Goal: Task Accomplishment & Management: Complete application form

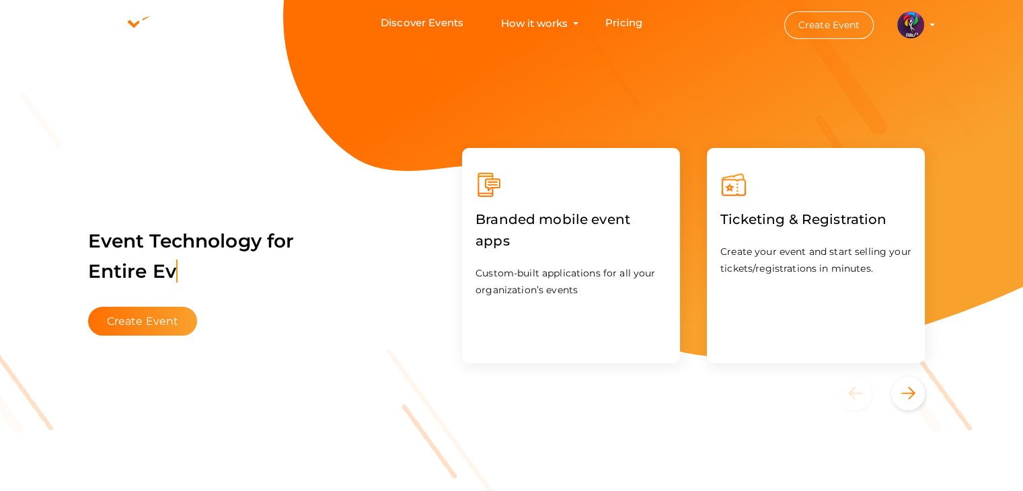
click at [909, 29] on img at bounding box center [910, 24] width 27 height 27
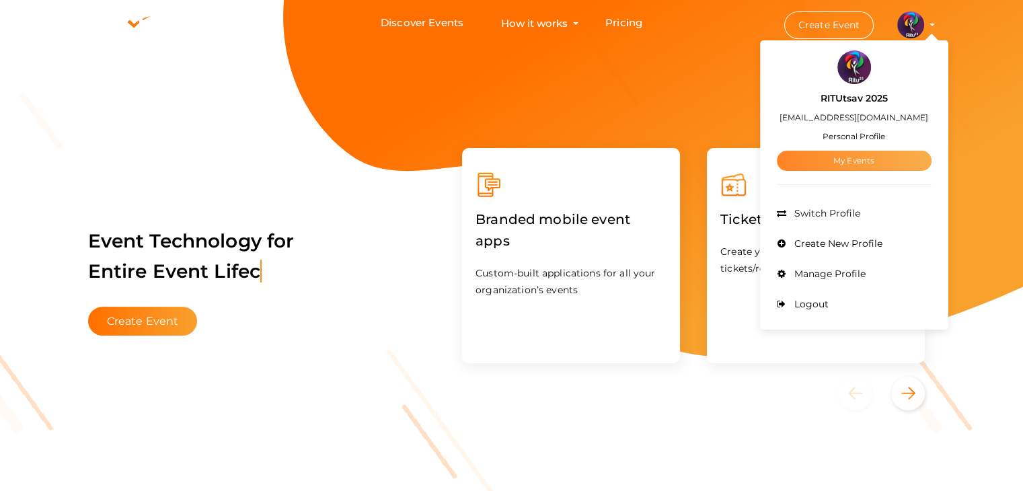
click at [878, 165] on link "My Events" at bounding box center [854, 161] width 155 height 20
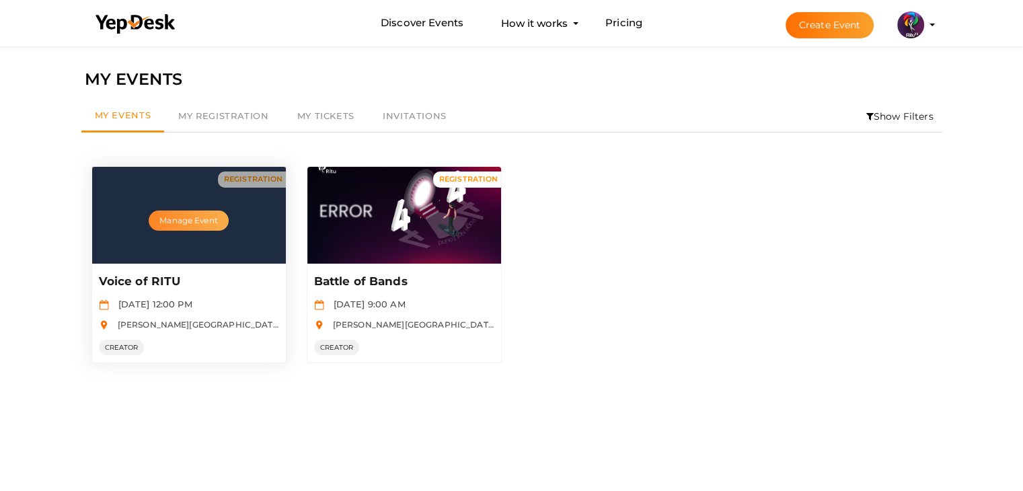
click at [178, 229] on button "Manage Event" at bounding box center [188, 221] width 79 height 20
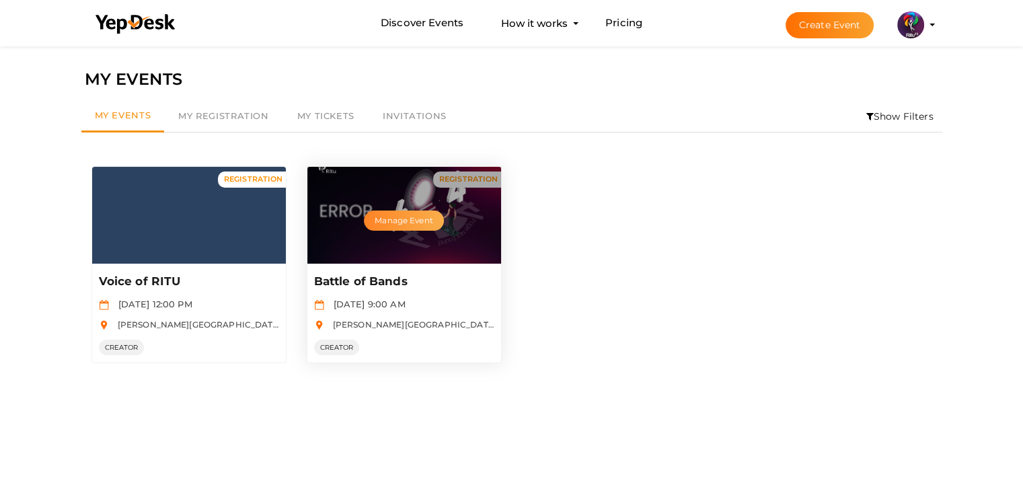
click at [417, 221] on button "Manage Event" at bounding box center [403, 221] width 79 height 20
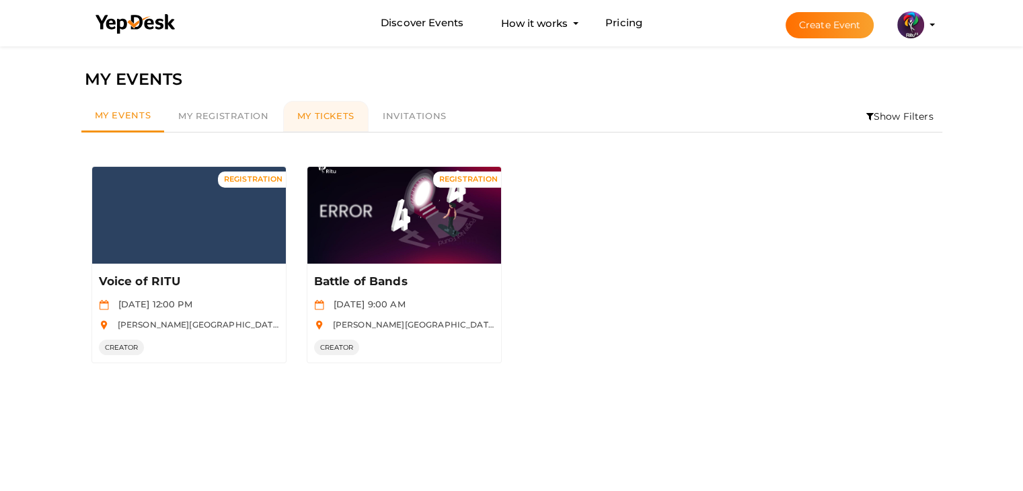
click at [324, 113] on span "My Tickets" at bounding box center [325, 115] width 57 height 11
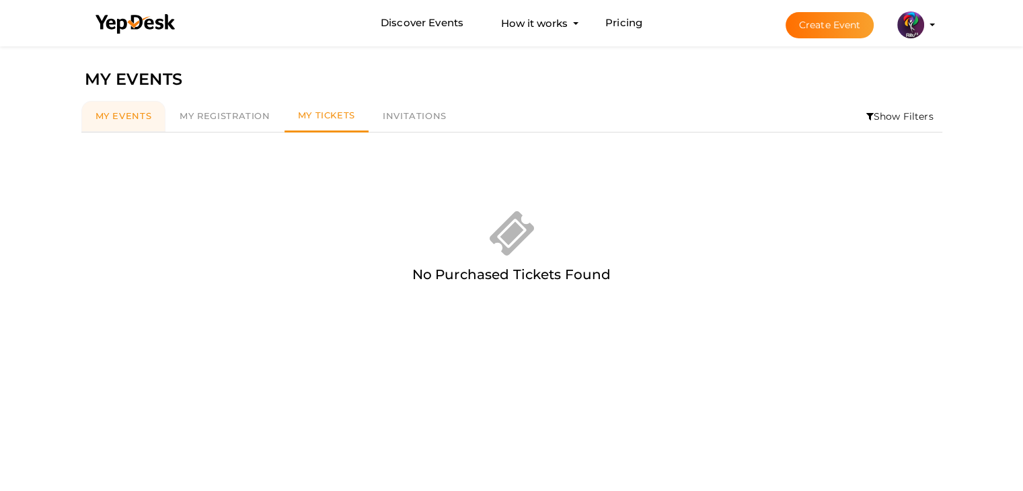
click at [116, 117] on span "My Events" at bounding box center [124, 115] width 57 height 11
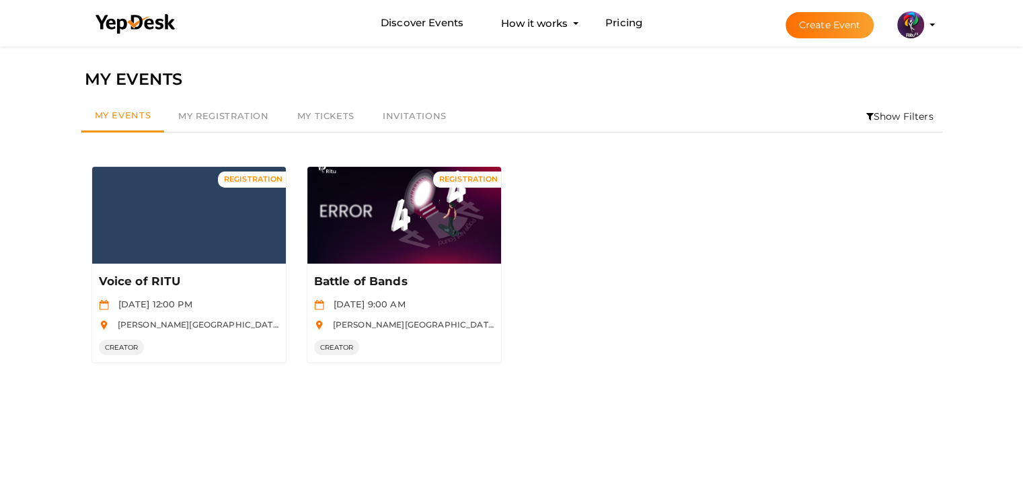
click at [840, 20] on button "Create Event" at bounding box center [830, 25] width 89 height 26
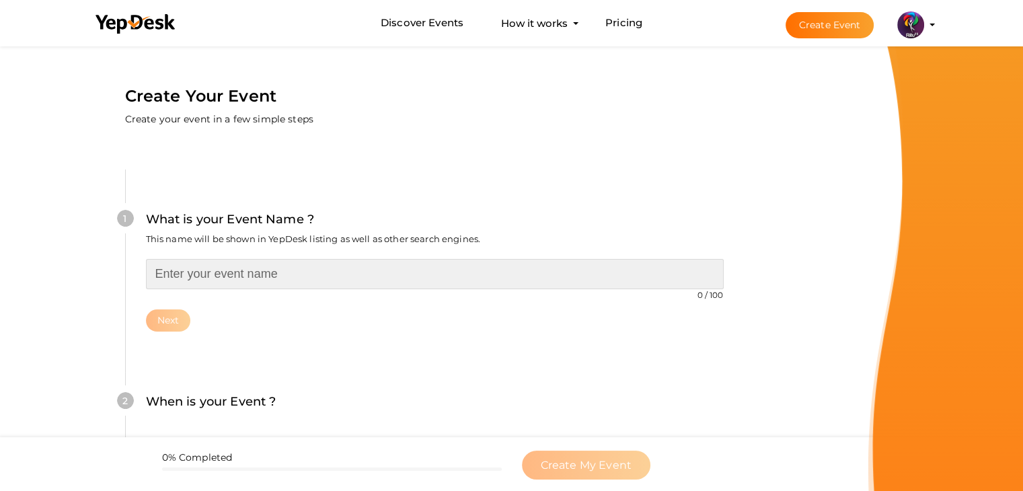
click at [315, 264] on input "text" at bounding box center [435, 274] width 578 height 30
type input "[PERSON_NAME] LIVE"
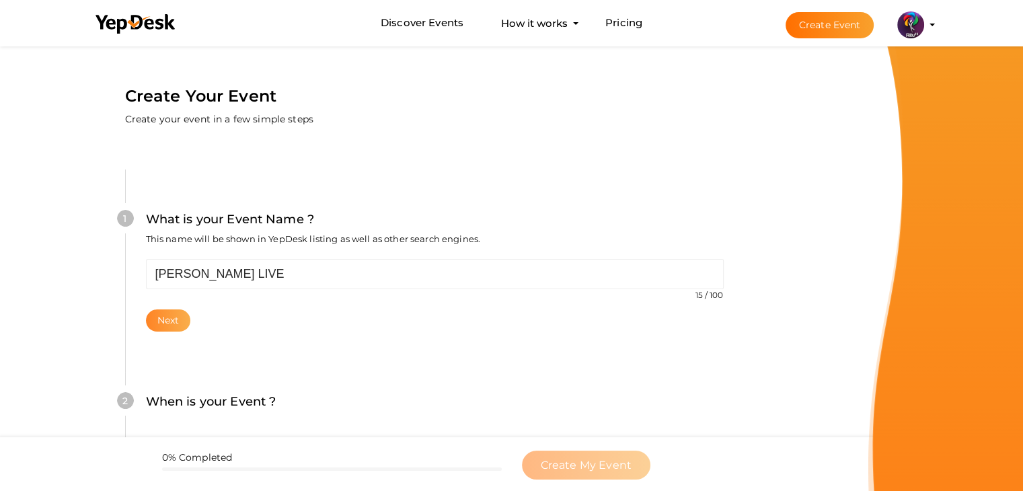
click at [178, 316] on button "Next" at bounding box center [168, 320] width 45 height 22
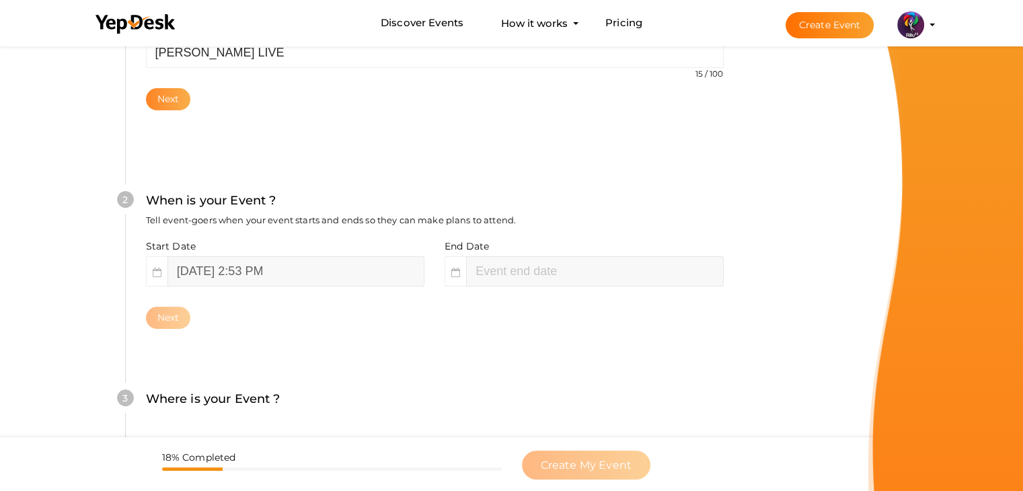
scroll to position [276, 0]
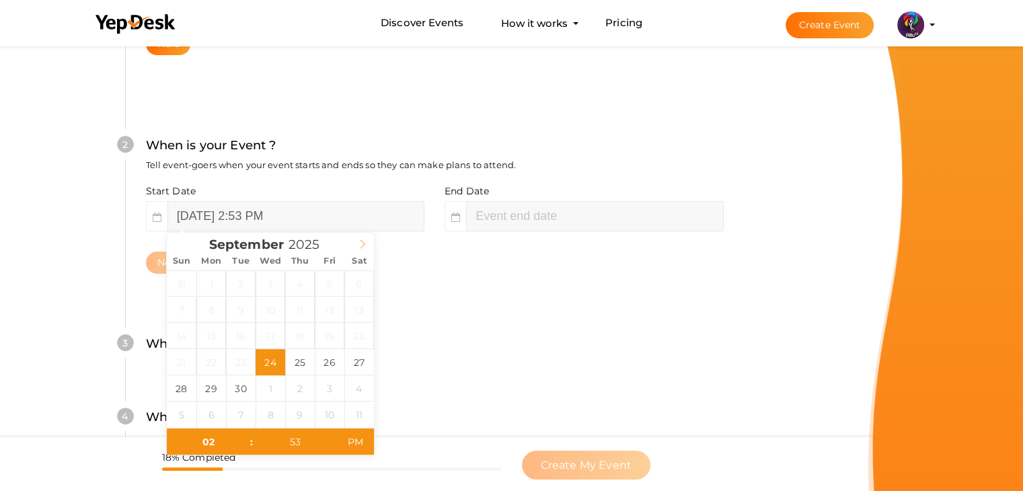
click at [362, 246] on icon at bounding box center [362, 243] width 9 height 9
type input "October 18, 2025 2:53 PM"
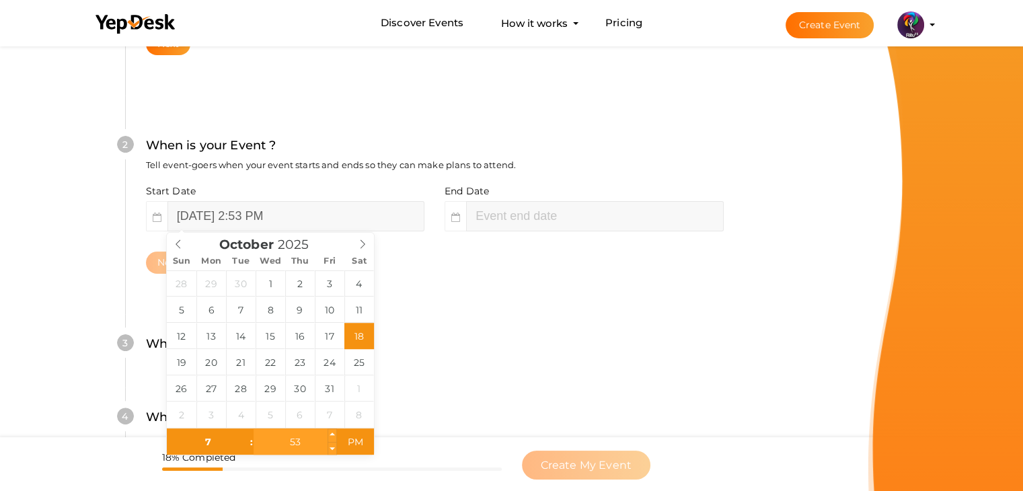
type input "07"
type input "October 18, 2025 7:53 PM"
click at [296, 442] on input "53" at bounding box center [295, 442] width 83 height 27
type input "00"
type input "October 18, 2025 7:00 PM"
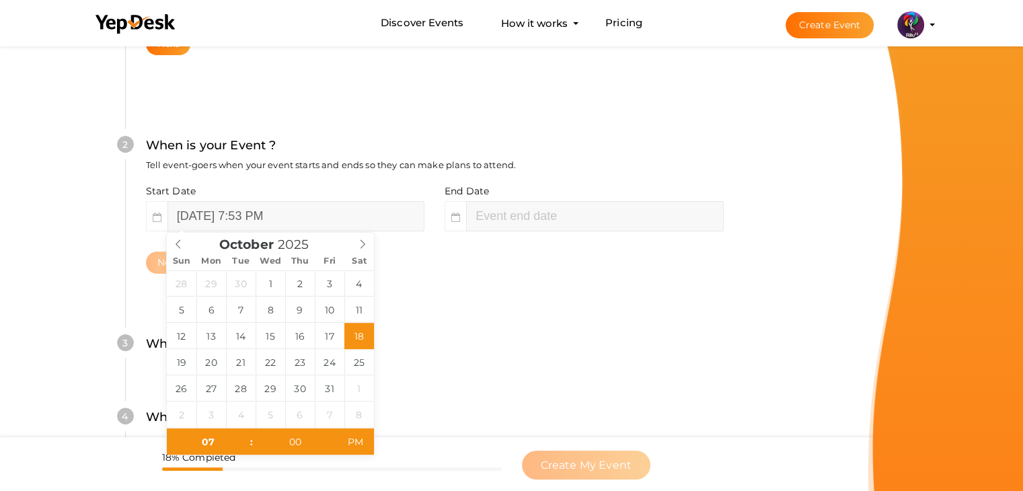
type input "October 18, 2025 9:53 PM"
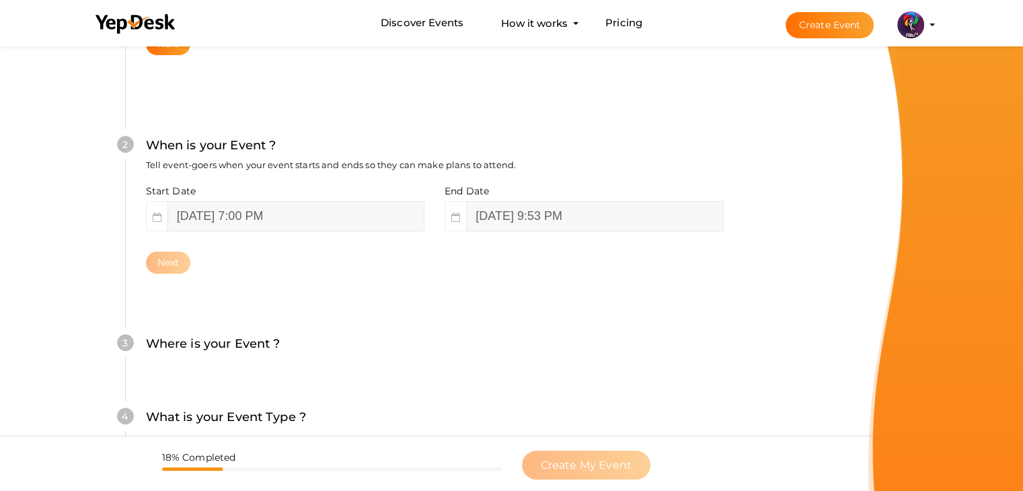
click at [731, 330] on div "3 Where is your Event ? Tell event-goers where your event location is. Venue On…" at bounding box center [434, 350] width 619 height 73
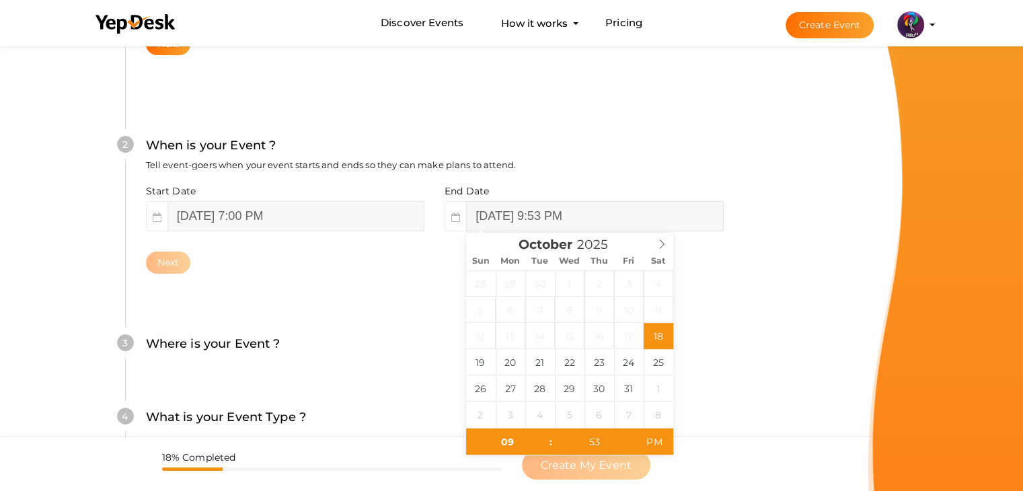
click at [511, 216] on input "October 18, 2025 9:53 PM" at bounding box center [594, 216] width 257 height 30
click at [246, 246] on div "Start Date October 18, 2025 7:00 PM End Date October 18, 2025 9:53 PM Next" at bounding box center [435, 228] width 578 height 89
click at [628, 212] on input "October 18, 2025 9:53 PM" at bounding box center [594, 216] width 257 height 30
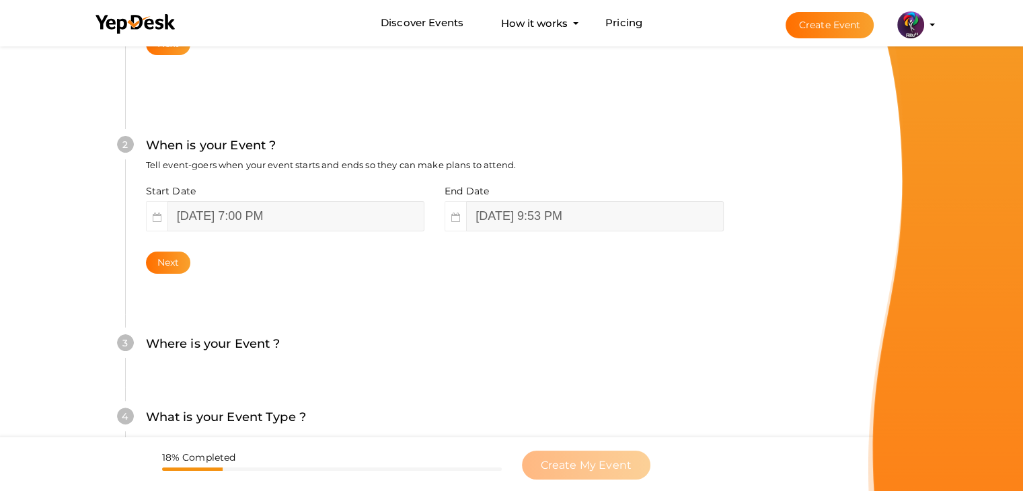
click at [377, 285] on div "2 When is your Event ? Tell event-goers when your event starts and ends so they…" at bounding box center [434, 205] width 619 height 219
click at [192, 263] on div "Next" at bounding box center [435, 263] width 578 height 22
click at [177, 262] on button "Next" at bounding box center [168, 263] width 45 height 22
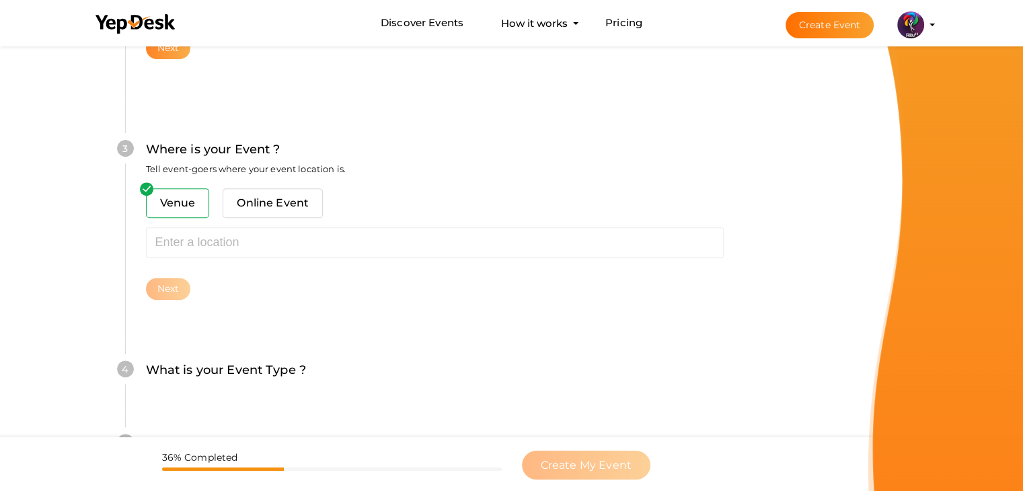
scroll to position [495, 0]
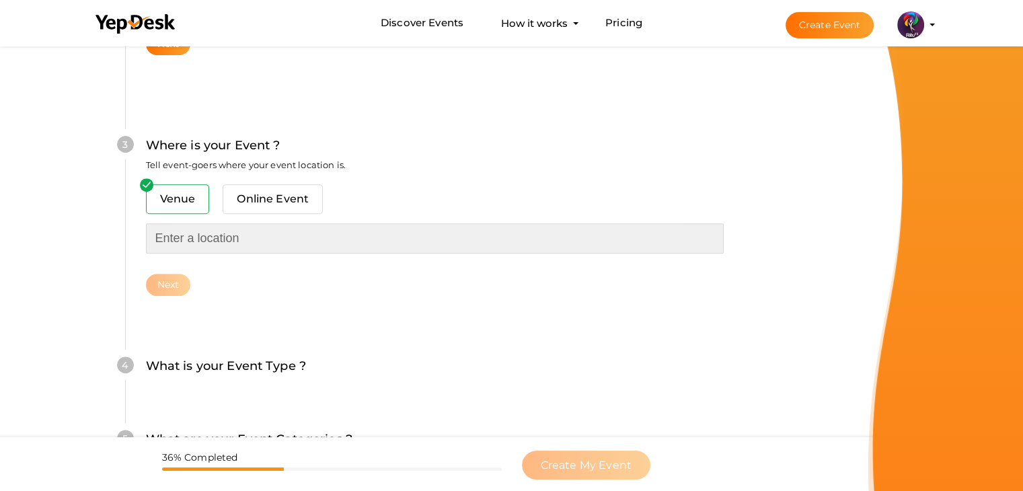
click at [218, 234] on input "text" at bounding box center [435, 238] width 578 height 30
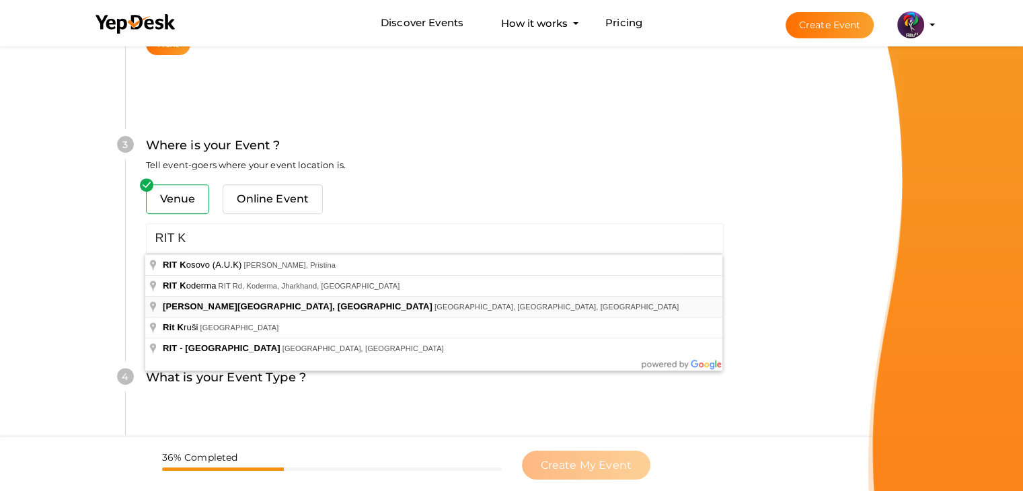
type input "RAJIV GANDHI INSTITUTE OF TECHNOLOGY, KOTTAYAM, Pampady, Kerala, India"
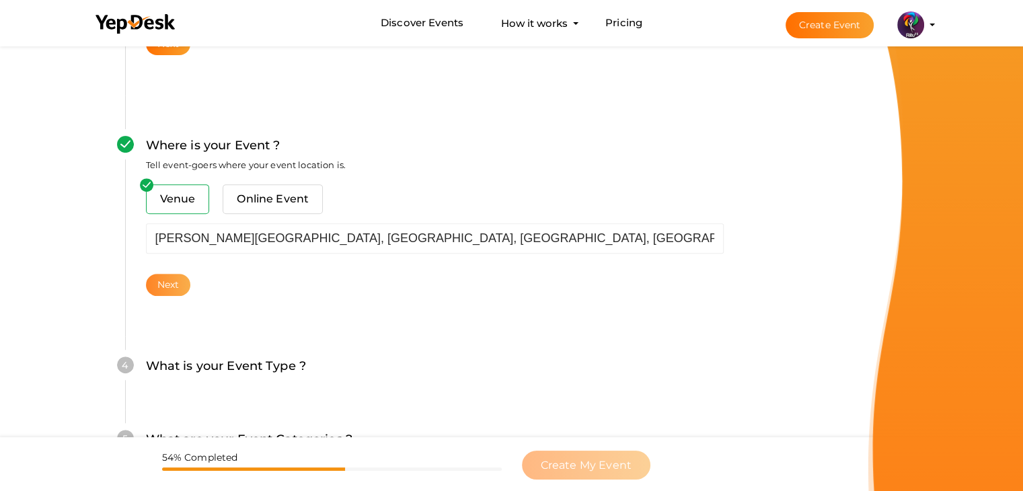
click at [168, 289] on button "Next" at bounding box center [168, 285] width 45 height 22
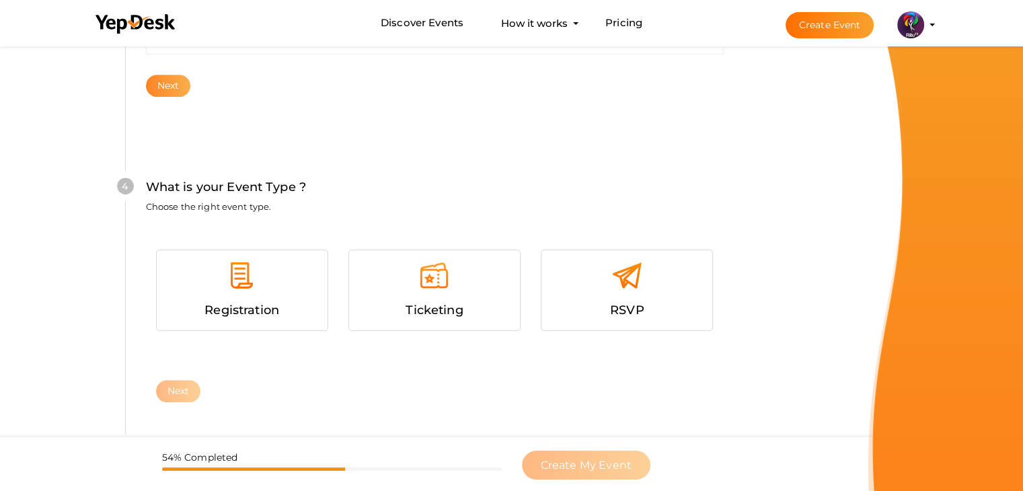
scroll to position [736, 0]
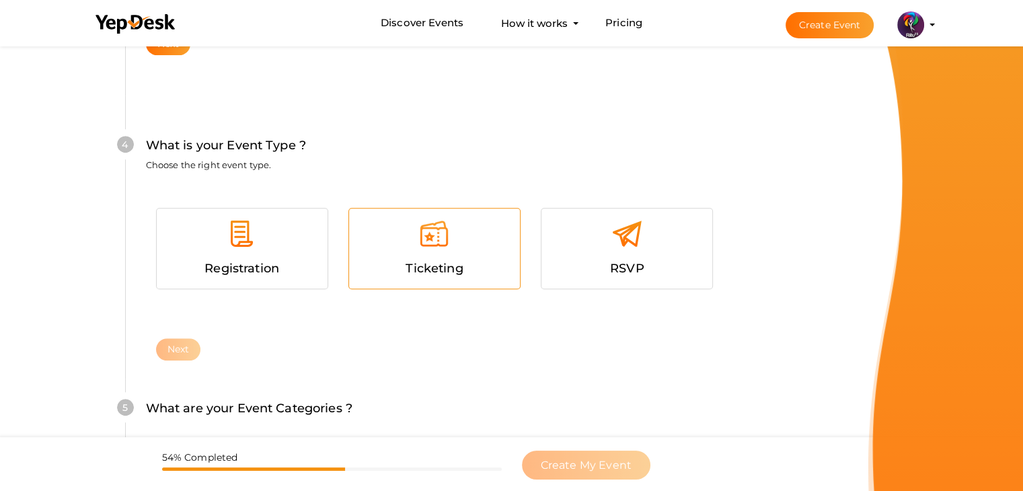
click at [467, 236] on div at bounding box center [434, 239] width 151 height 40
click at [181, 355] on button "Next" at bounding box center [178, 349] width 45 height 22
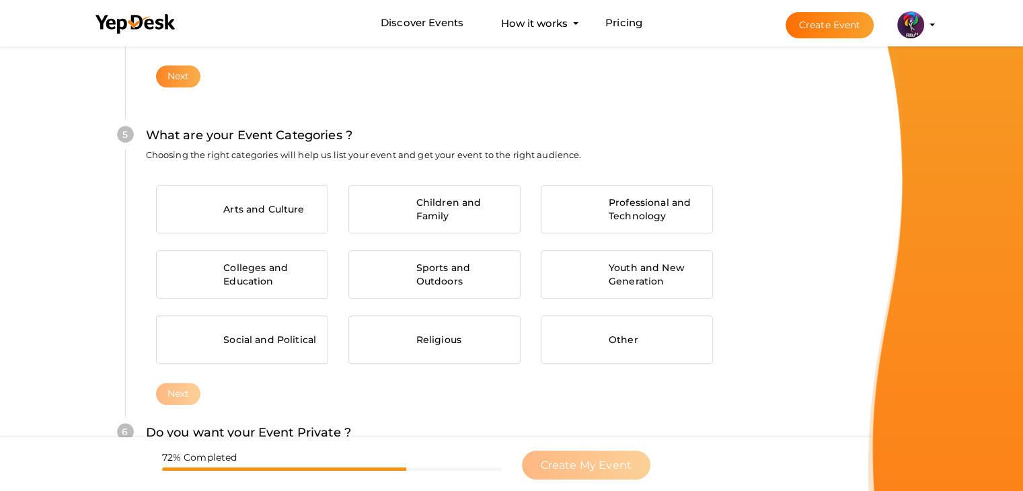
scroll to position [1018, 0]
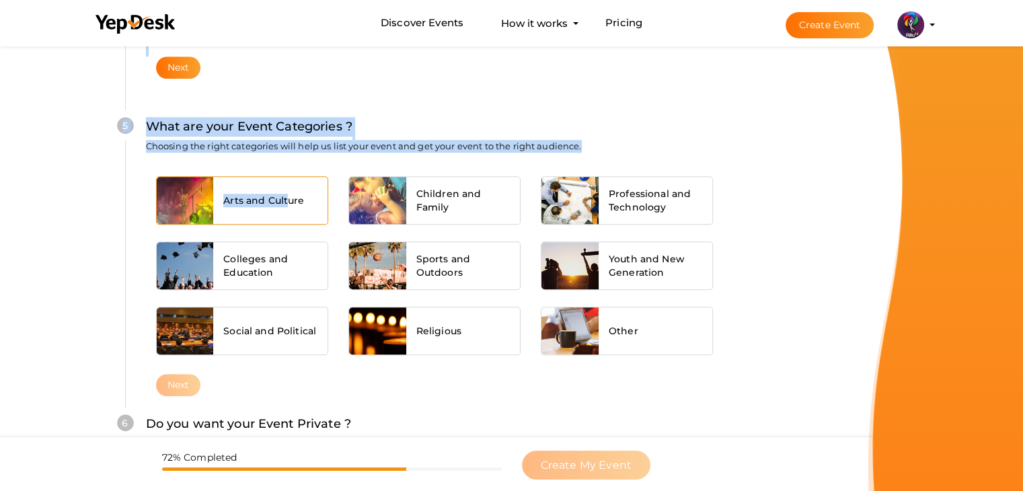
click at [285, 196] on span "Arts and Culture" at bounding box center [263, 200] width 81 height 13
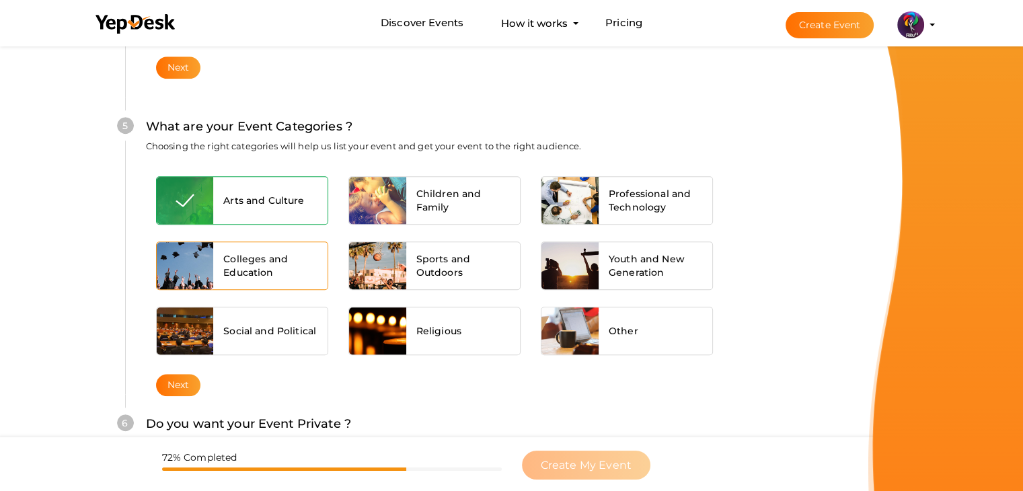
click at [293, 252] on span "Colleges and Education" at bounding box center [270, 265] width 94 height 27
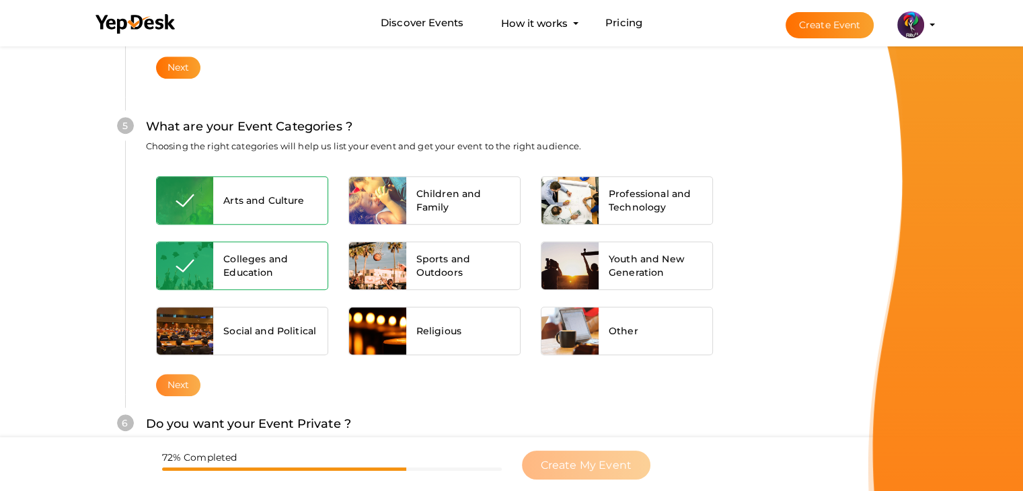
click at [176, 382] on button "Next" at bounding box center [178, 385] width 45 height 22
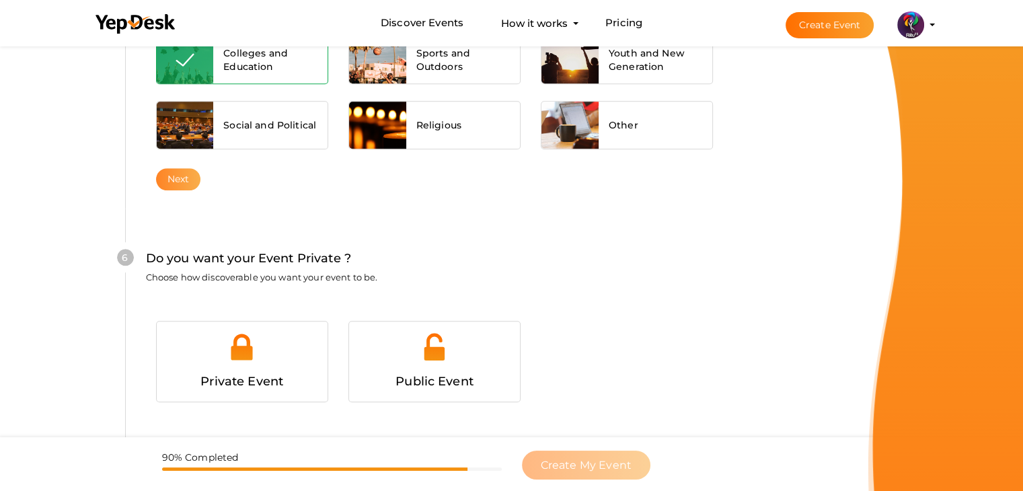
scroll to position [1313, 0]
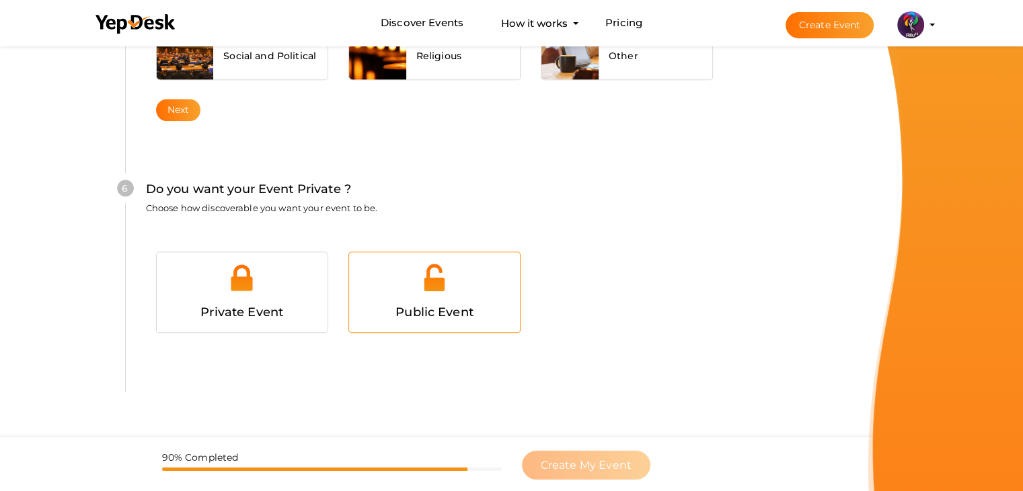
click at [402, 270] on div at bounding box center [434, 282] width 151 height 40
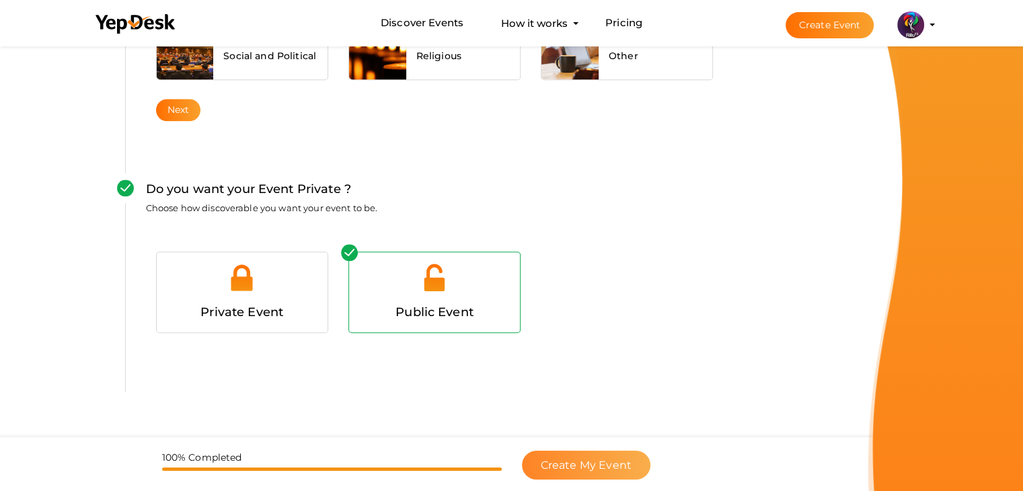
click at [560, 464] on span "Create My Event" at bounding box center [586, 465] width 91 height 13
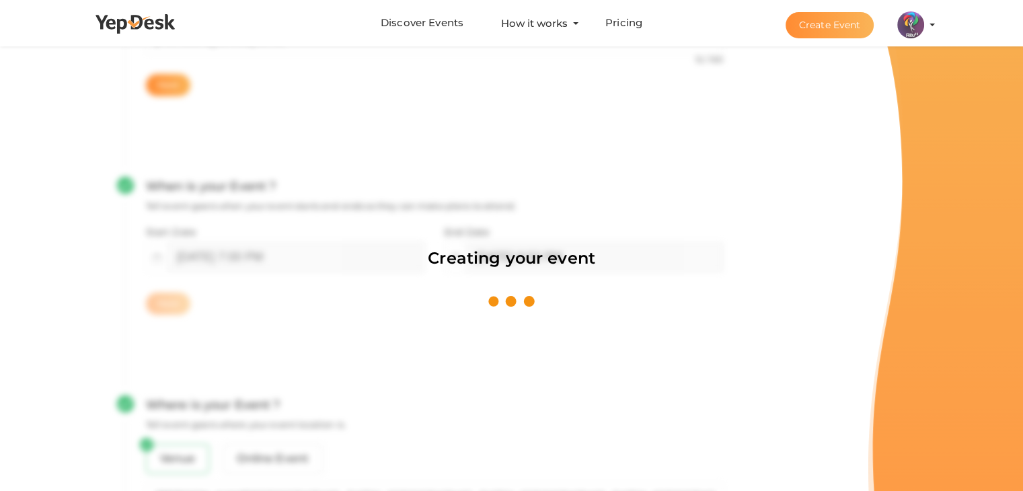
scroll to position [202, 0]
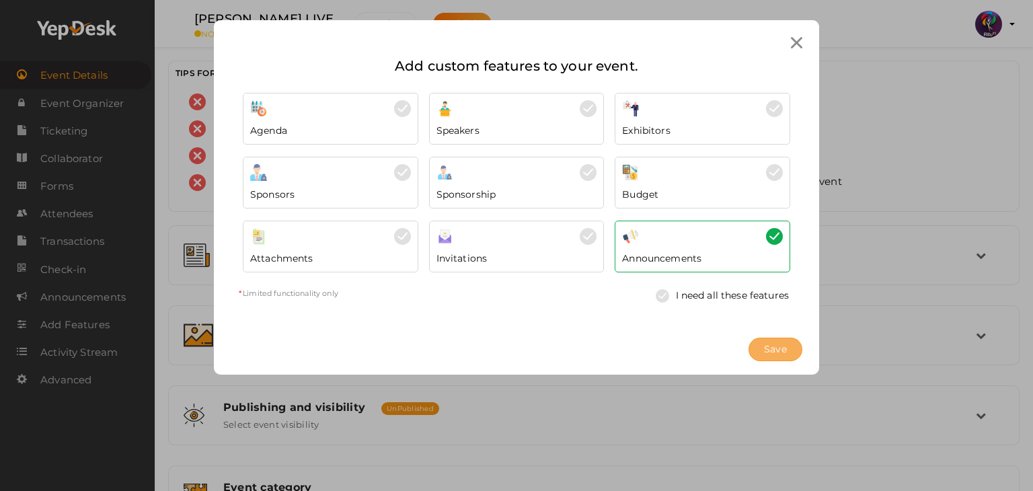
click at [786, 352] on span "Save" at bounding box center [775, 349] width 23 height 14
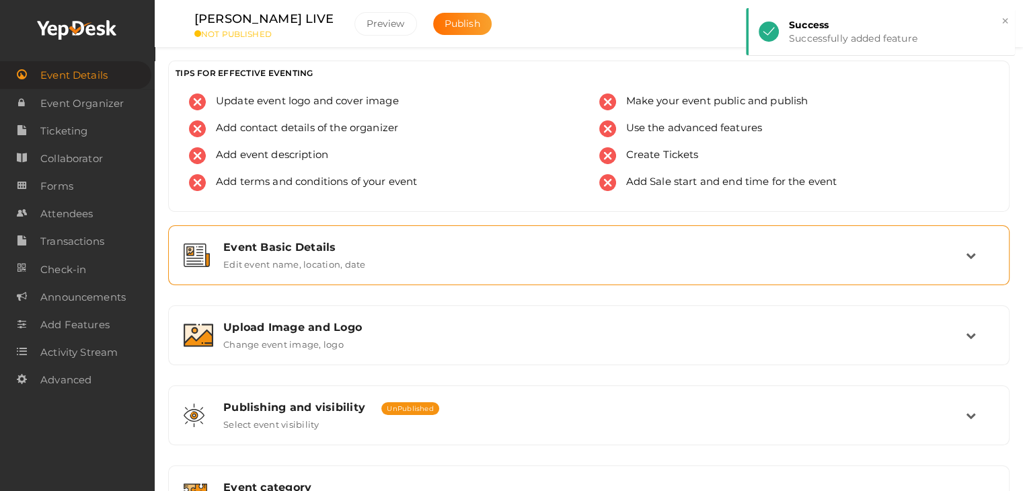
click at [394, 259] on div "Event Basic Details Edit event name, location, date" at bounding box center [589, 255] width 753 height 29
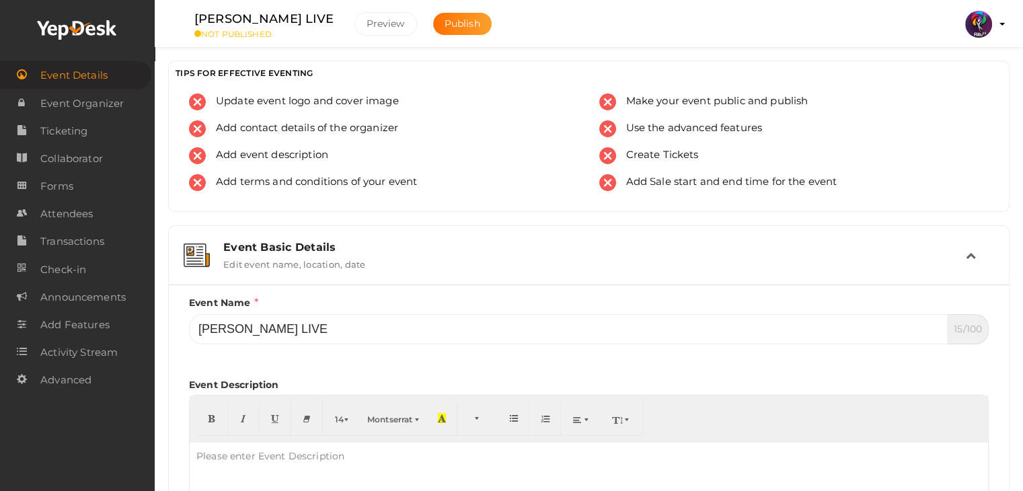
click at [964, 251] on div "Event Basic Details" at bounding box center [594, 247] width 743 height 13
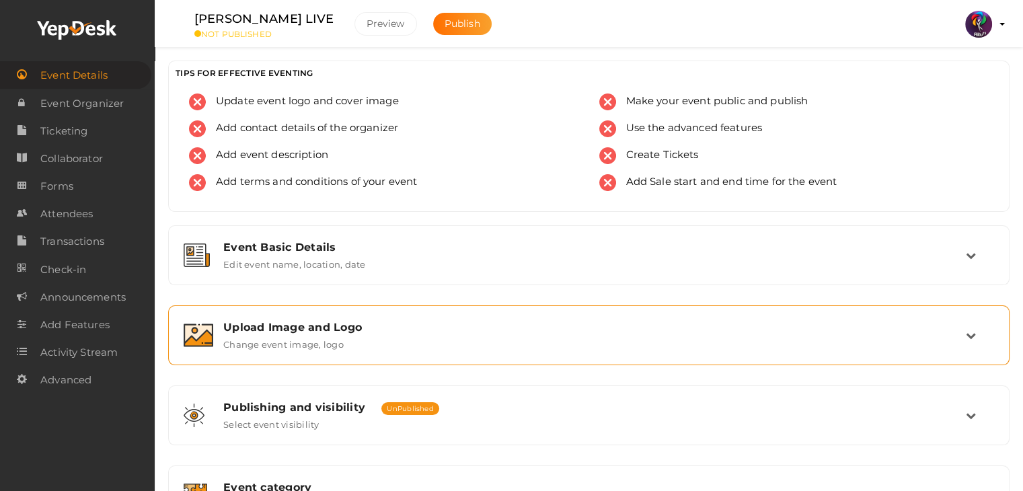
click at [724, 334] on div "Upload Image and Logo Change event image, logo" at bounding box center [589, 335] width 753 height 29
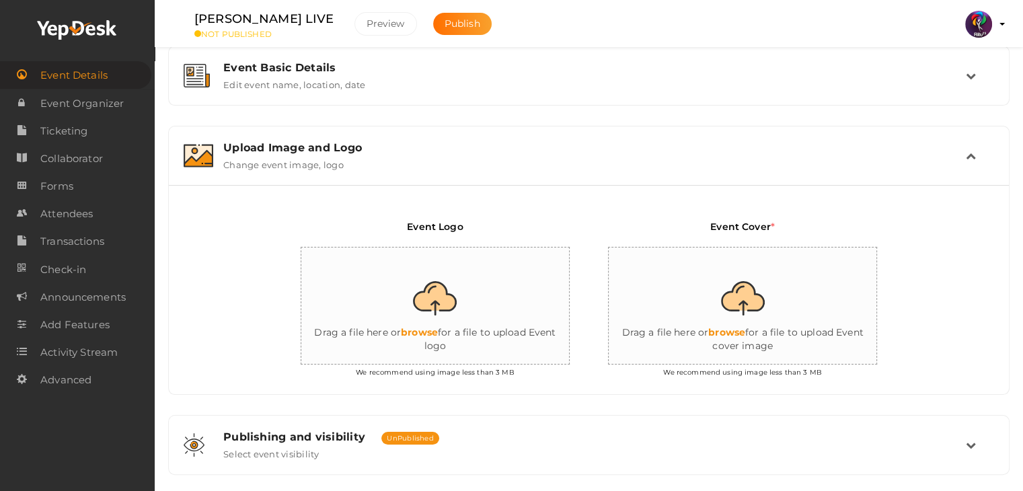
scroll to position [180, 0]
click at [447, 331] on input "file" at bounding box center [435, 306] width 269 height 118
type input "C:\fakepath\logo yepdesk.png"
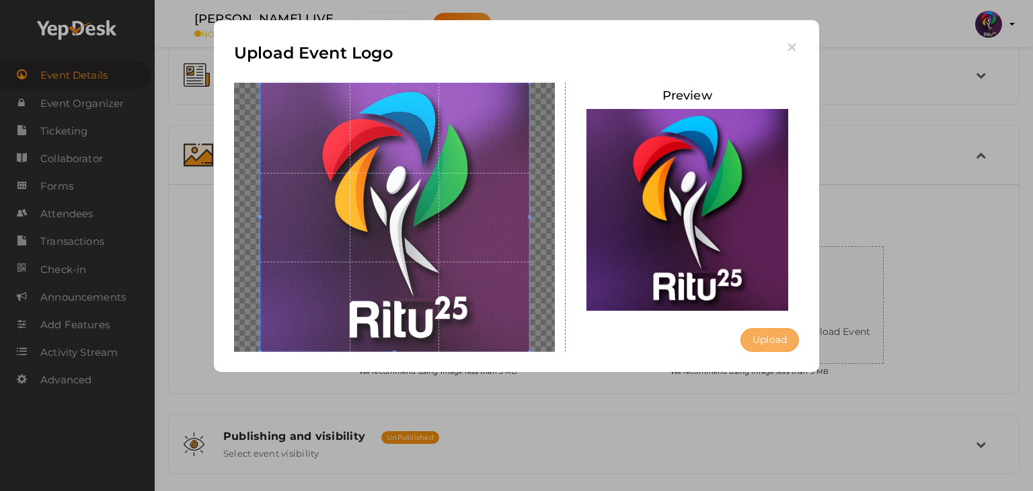
click at [776, 339] on button "Upload" at bounding box center [770, 340] width 59 height 24
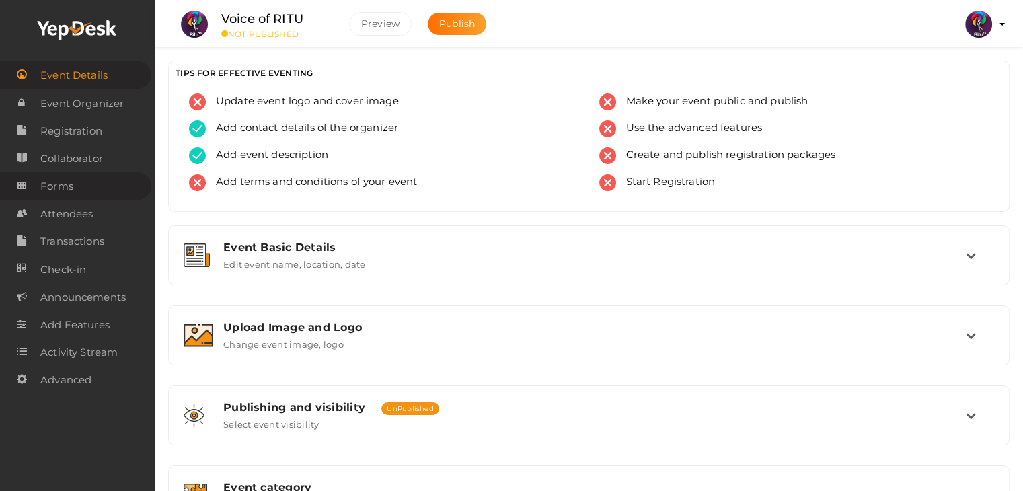
click at [65, 190] on span "Forms" at bounding box center [56, 186] width 33 height 27
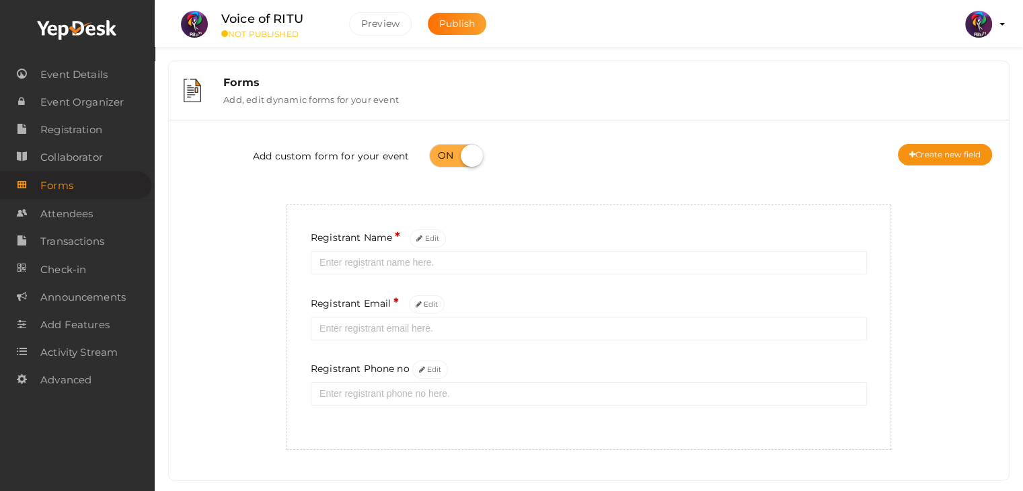
scroll to position [24, 0]
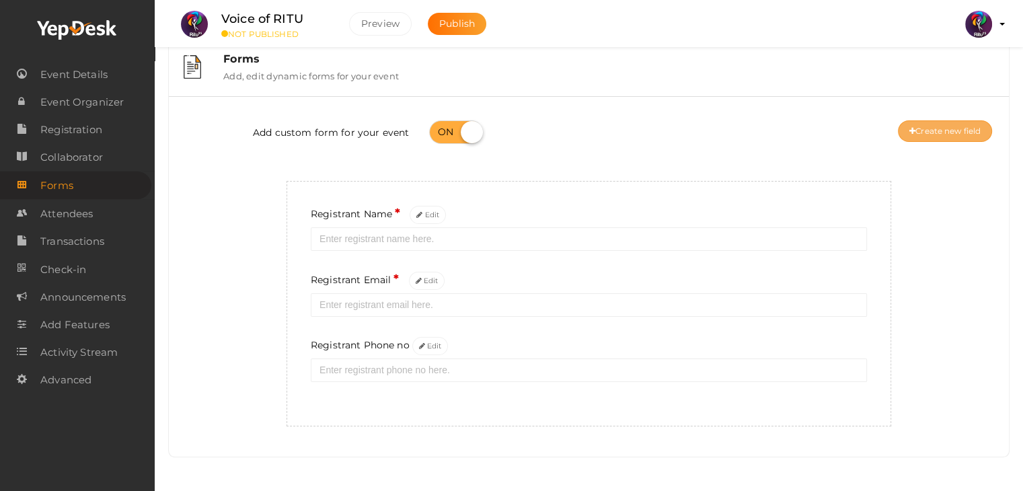
click at [928, 120] on button "Create new field" at bounding box center [945, 131] width 94 height 22
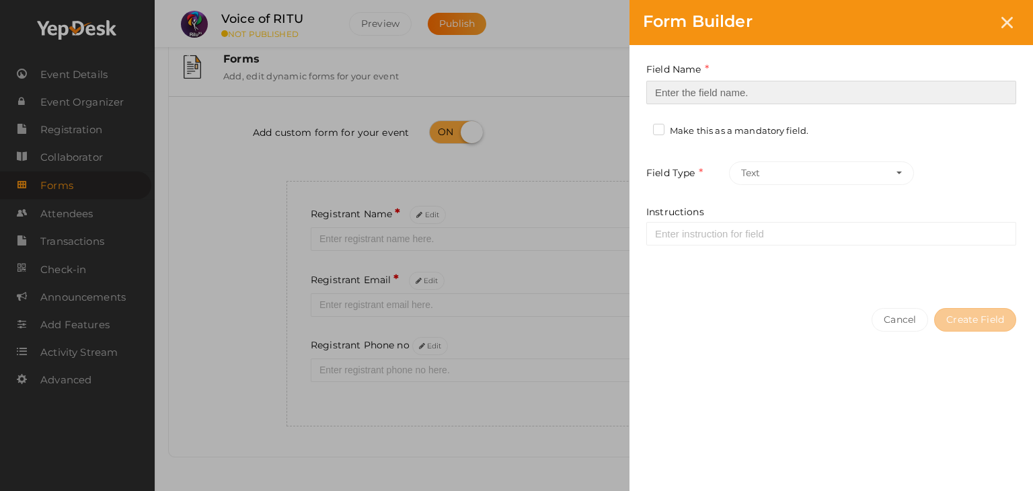
click at [780, 94] on input at bounding box center [831, 93] width 370 height 24
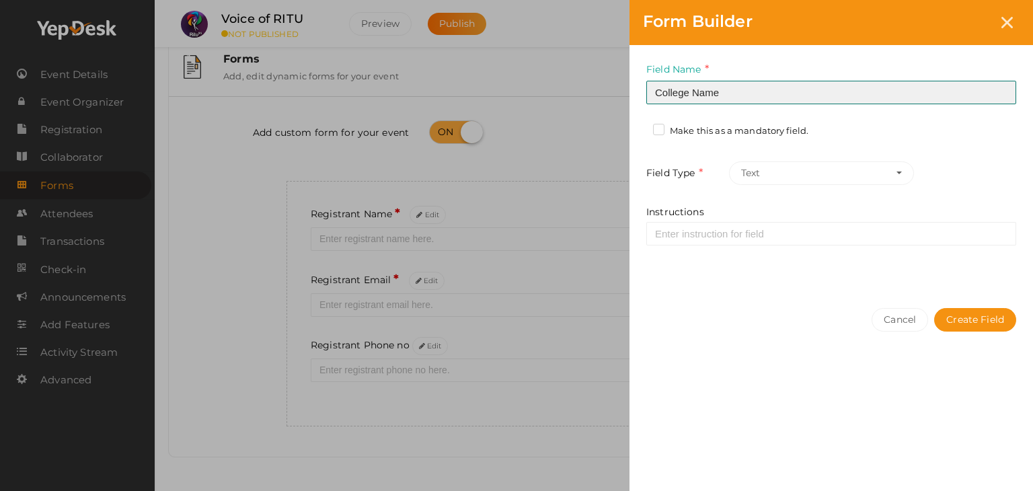
type input "College Name"
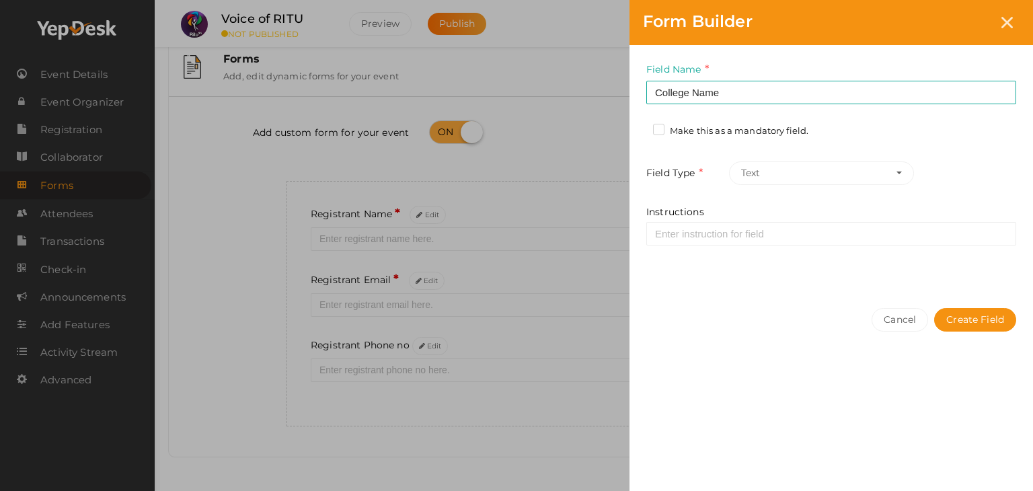
click at [718, 133] on label "Make this as a mandatory field." at bounding box center [730, 130] width 155 height 13
click at [640, 127] on input "Make this as a mandatory field." at bounding box center [640, 127] width 0 height 0
click at [949, 312] on button "Create Field" at bounding box center [975, 320] width 82 height 24
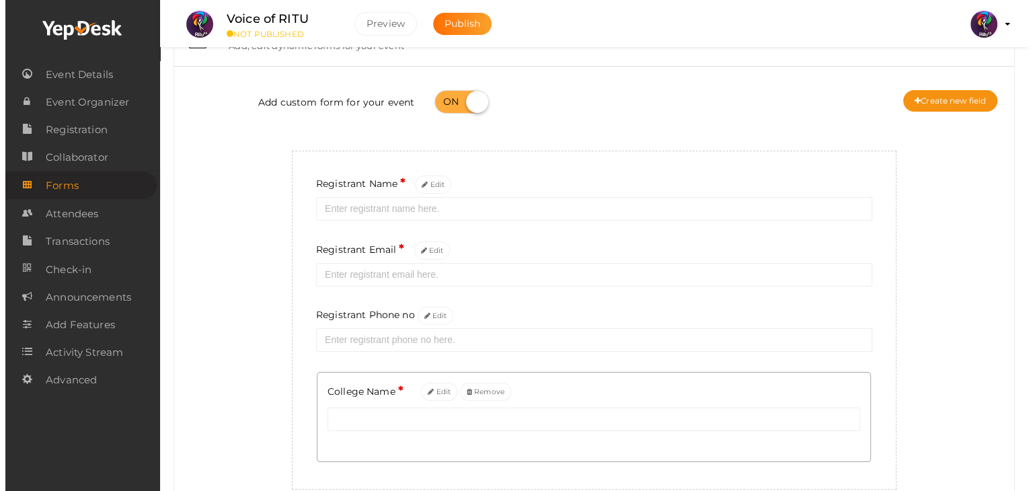
scroll to position [52, 0]
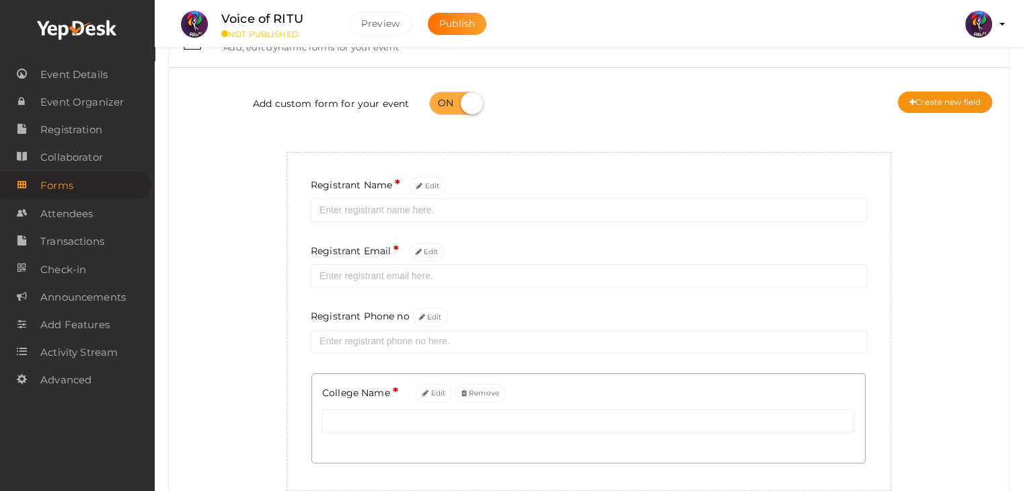
click at [947, 92] on button "Create new field" at bounding box center [945, 102] width 94 height 22
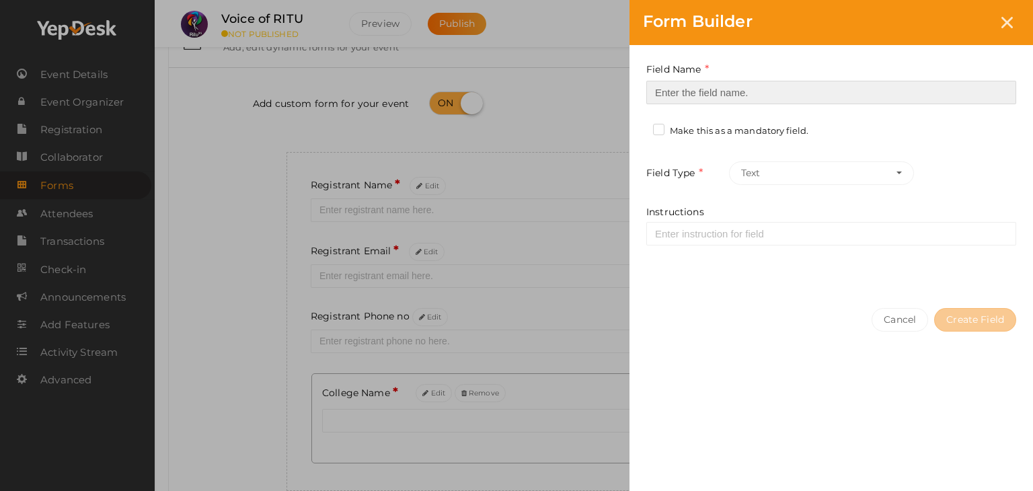
click at [784, 93] on input at bounding box center [831, 93] width 370 height 24
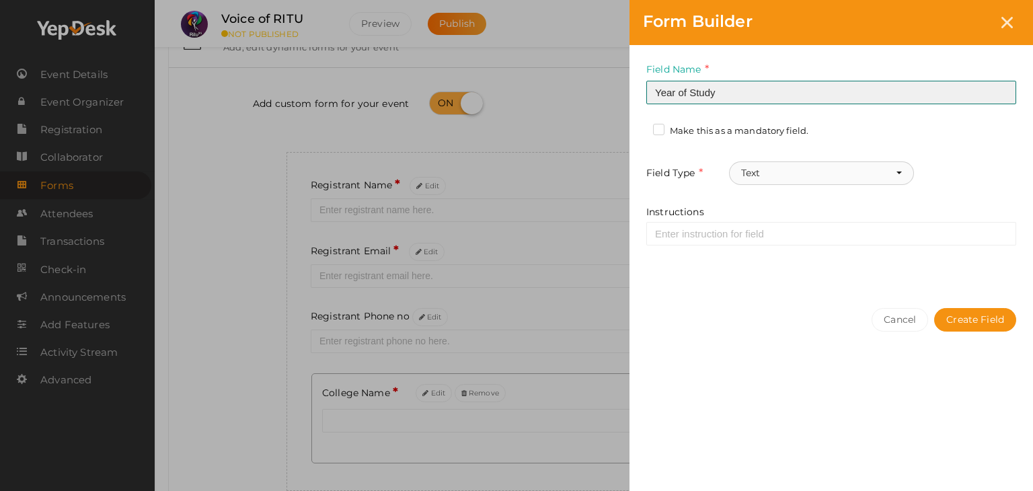
type input "Year of Study"
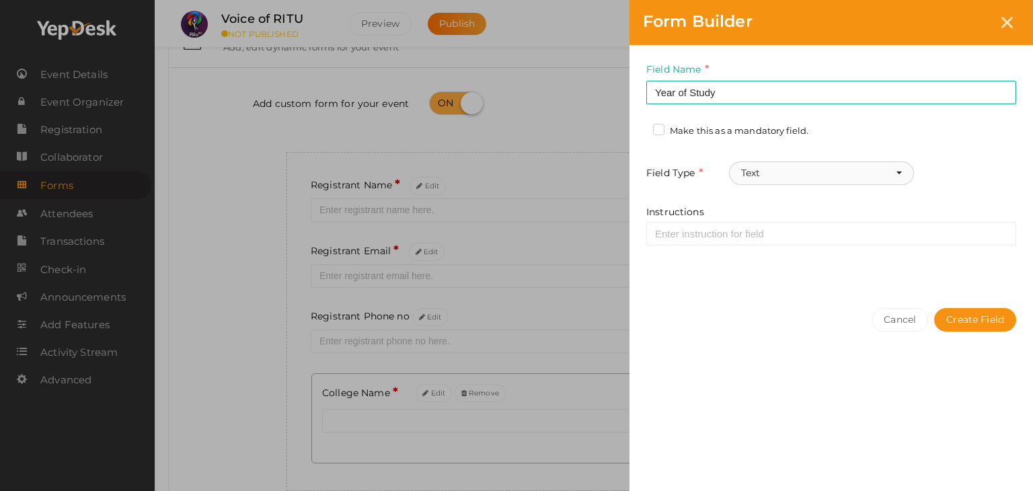
click at [794, 179] on button "Text" at bounding box center [821, 173] width 185 height 24
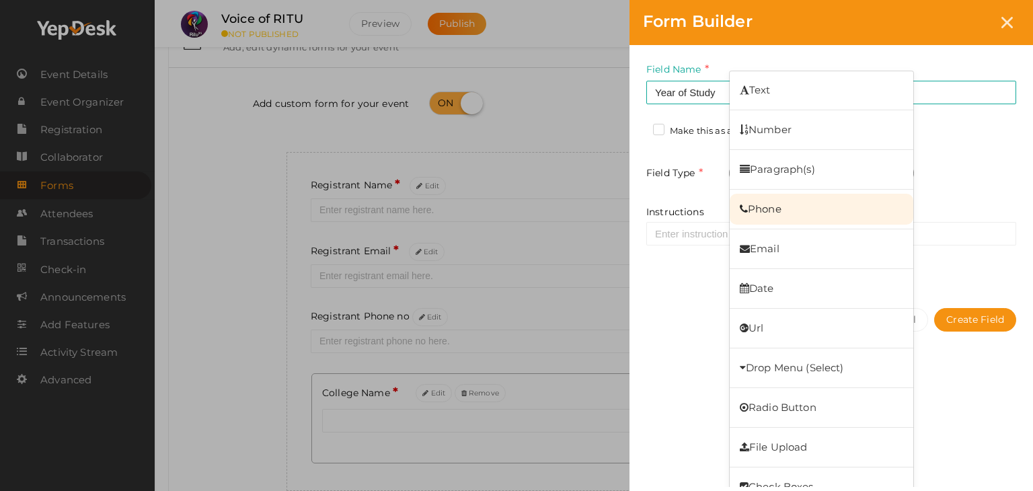
scroll to position [20, 0]
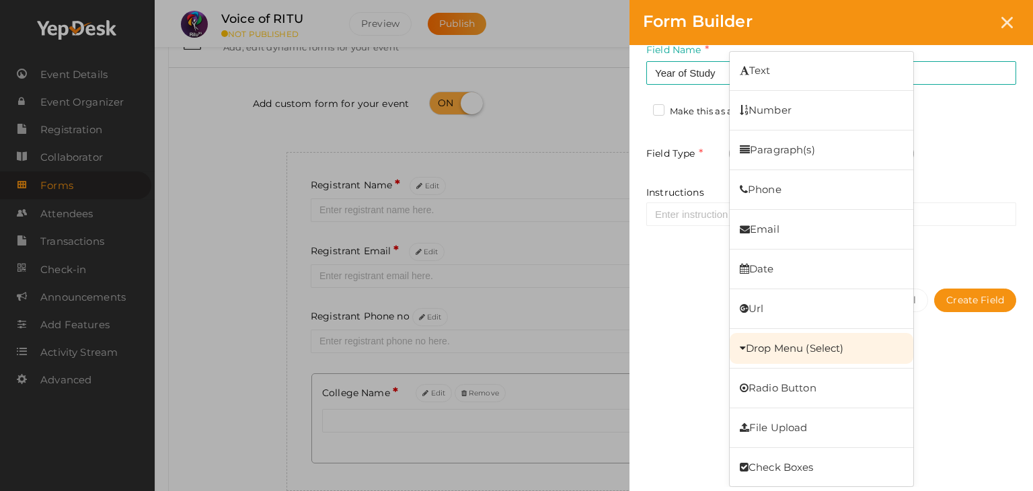
click at [802, 333] on link "Drop Menu (Select)" at bounding box center [822, 348] width 184 height 31
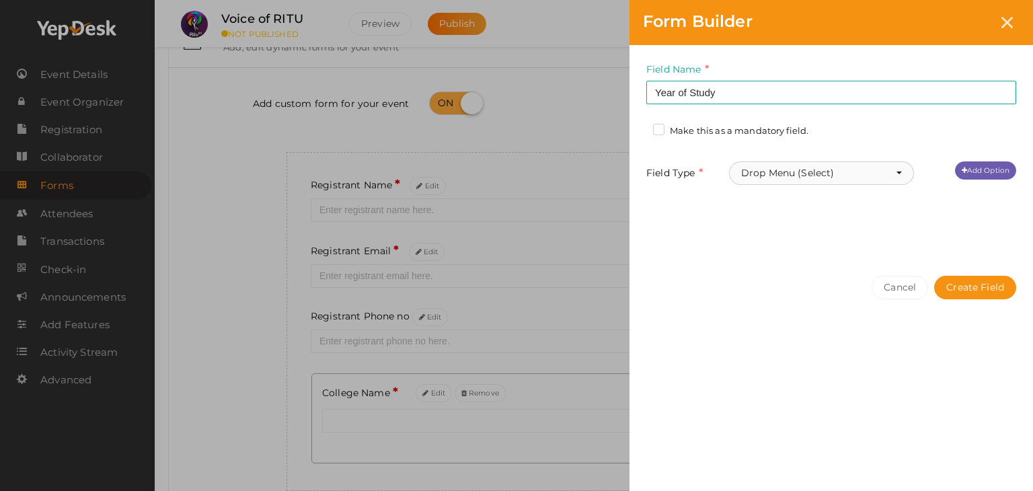
click at [826, 176] on button "Drop Menu (Select)" at bounding box center [821, 173] width 185 height 24
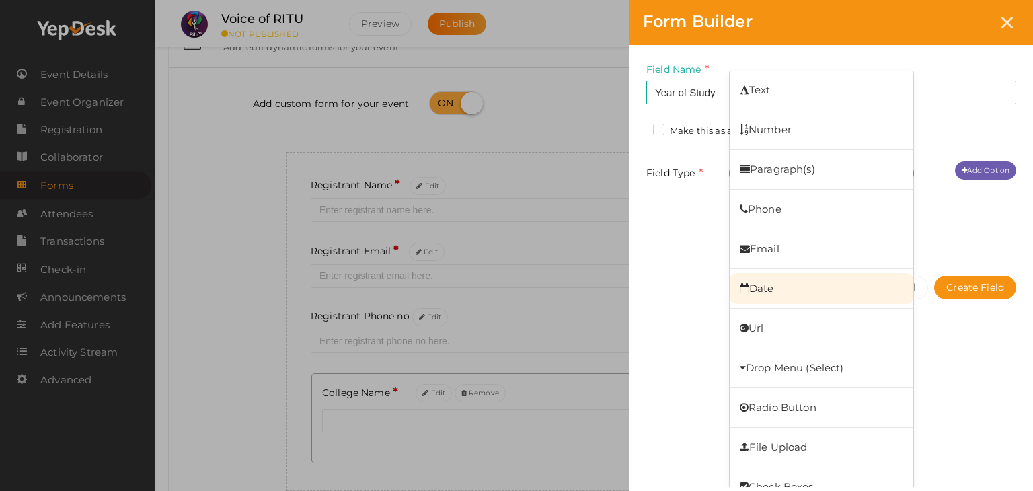
scroll to position [20, 0]
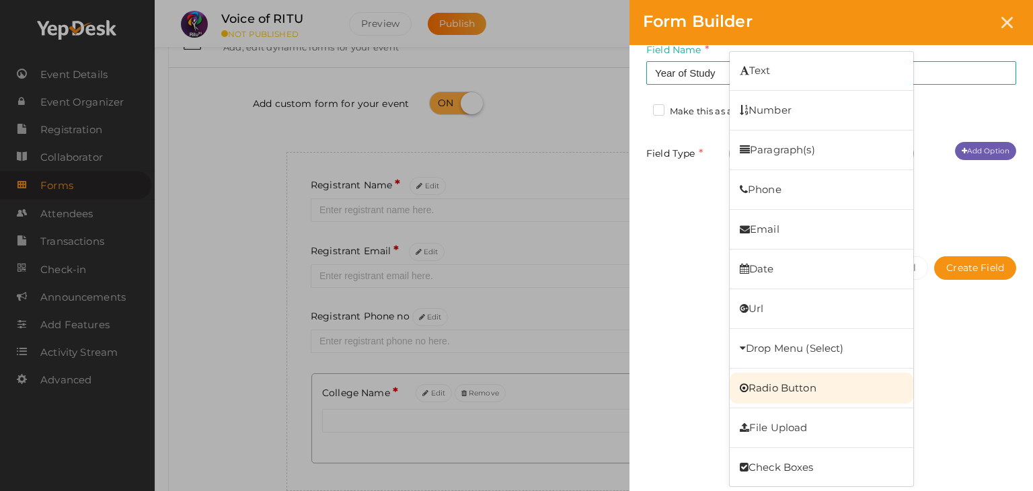
click at [805, 394] on link "Radio Button" at bounding box center [822, 388] width 184 height 31
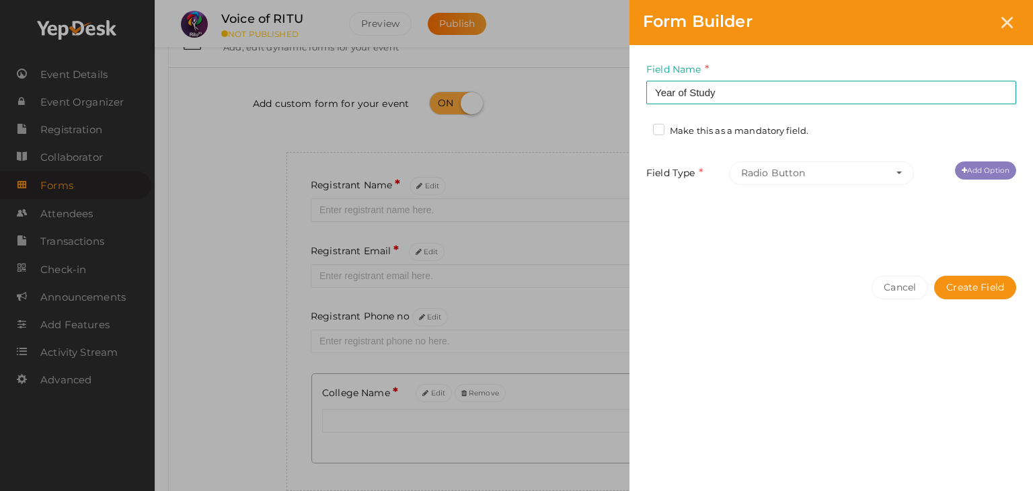
click at [988, 163] on link "Add Option" at bounding box center [985, 170] width 61 height 18
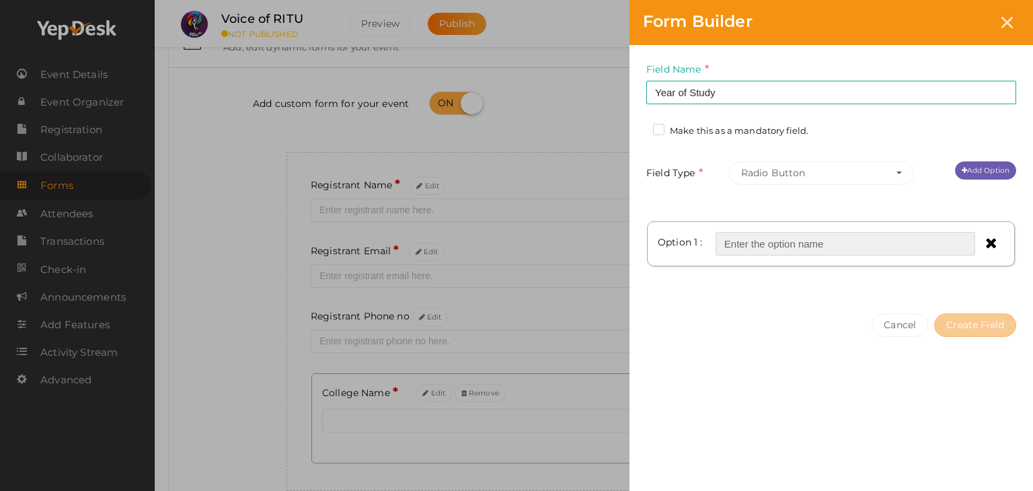
click at [819, 237] on input "text" at bounding box center [846, 244] width 260 height 24
type input "First Year"
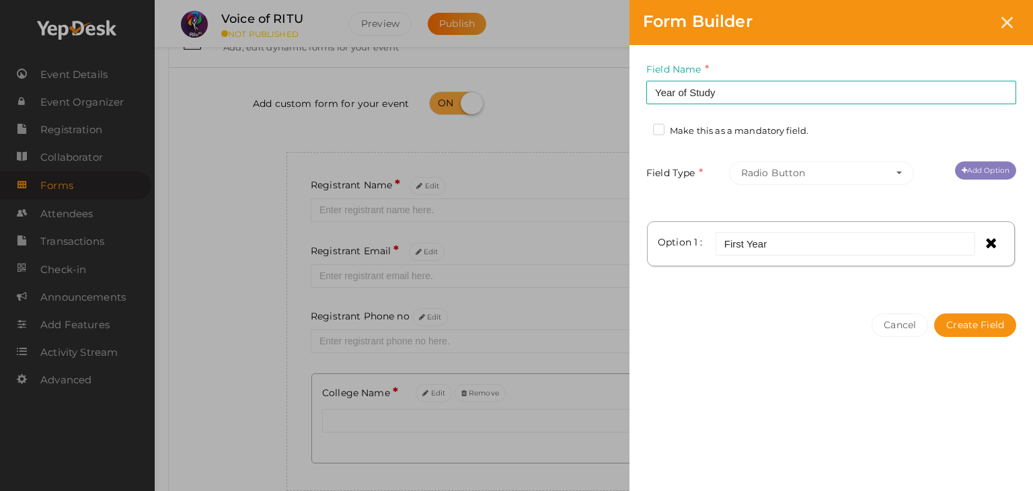
click at [1003, 173] on link "Add Option" at bounding box center [985, 170] width 61 height 18
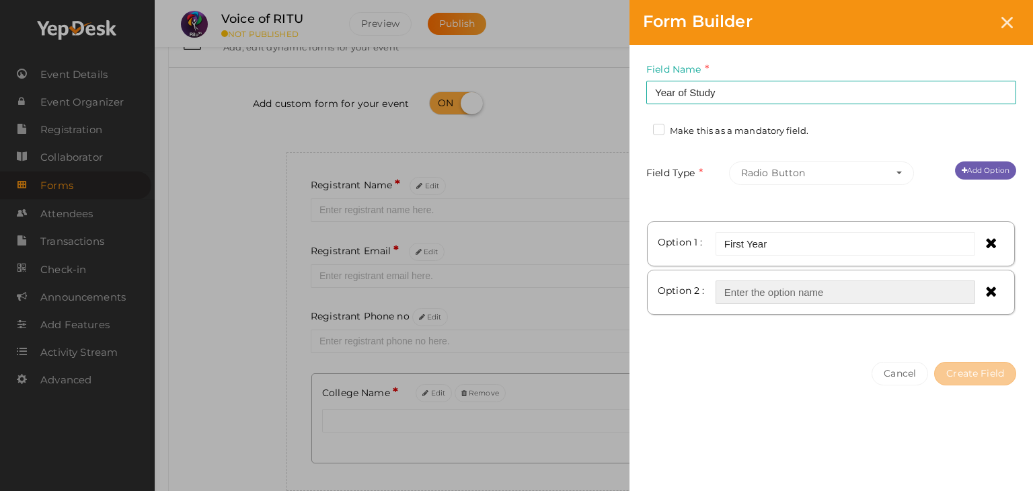
click at [798, 283] on input "text" at bounding box center [846, 293] width 260 height 24
type input "Second Year"
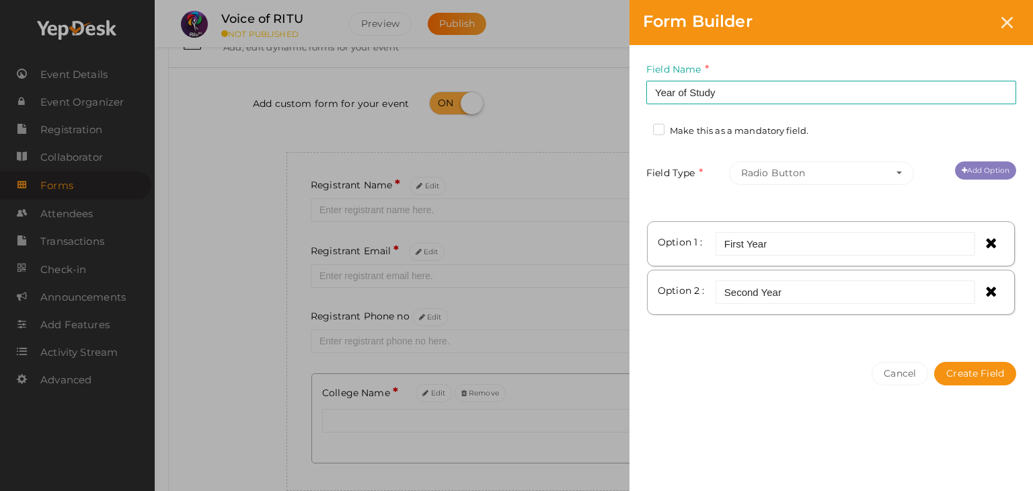
click at [996, 168] on link "Add Option" at bounding box center [985, 170] width 61 height 18
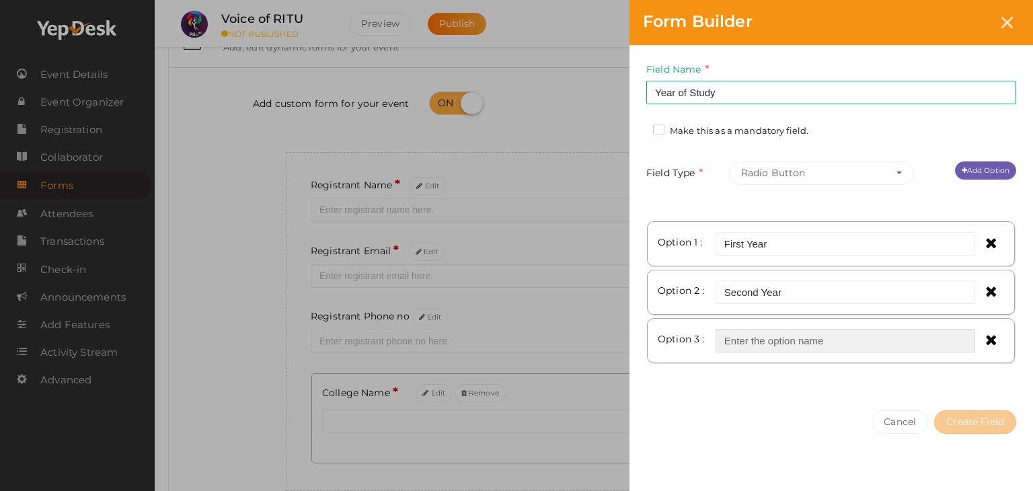
click at [808, 346] on input "text" at bounding box center [846, 341] width 260 height 24
type input "Third Year"
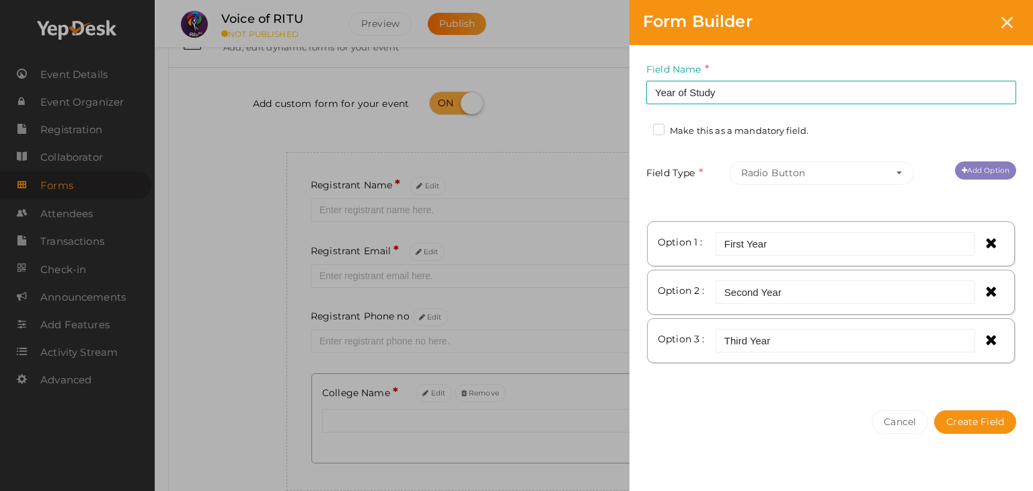
click at [979, 165] on link "Add Option" at bounding box center [985, 170] width 61 height 18
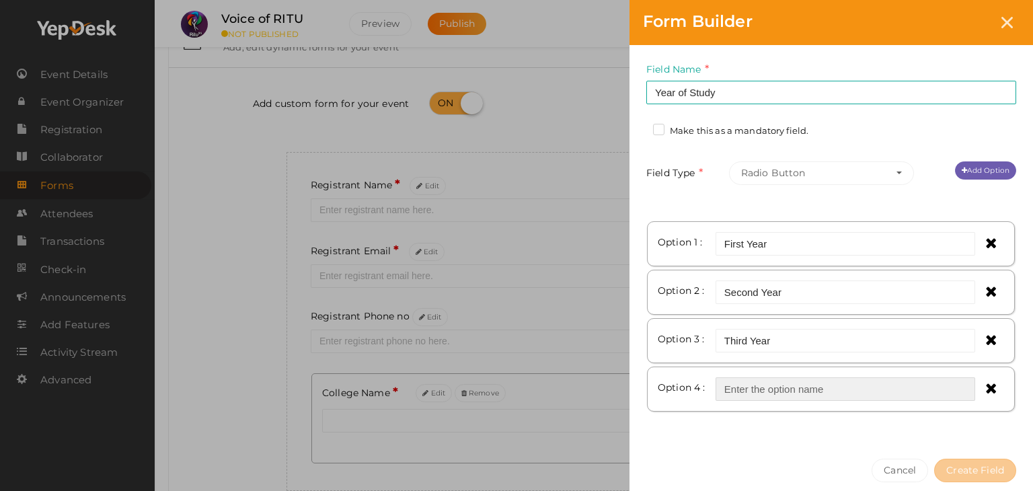
click at [787, 394] on input "text" at bounding box center [846, 389] width 260 height 24
type input "Fourth Year"
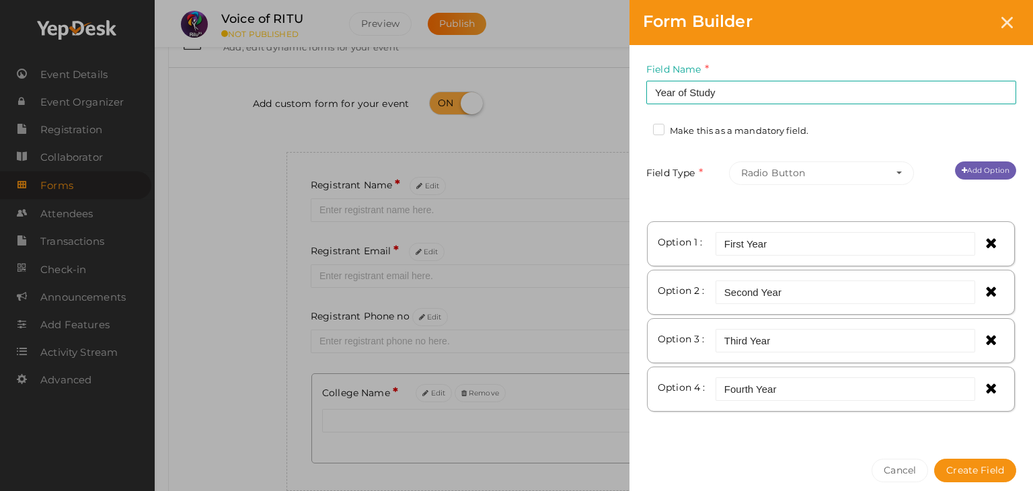
click at [794, 124] on label "Make this as a mandatory field." at bounding box center [730, 130] width 155 height 13
click at [640, 127] on input "Make this as a mandatory field." at bounding box center [640, 127] width 0 height 0
click at [973, 165] on link "Add Option" at bounding box center [985, 170] width 61 height 18
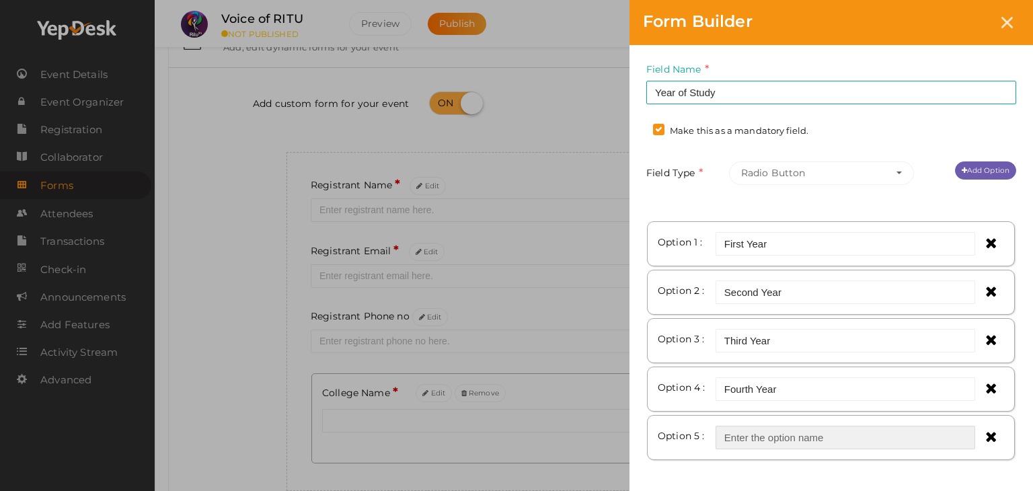
click at [793, 442] on input "text" at bounding box center [846, 438] width 260 height 24
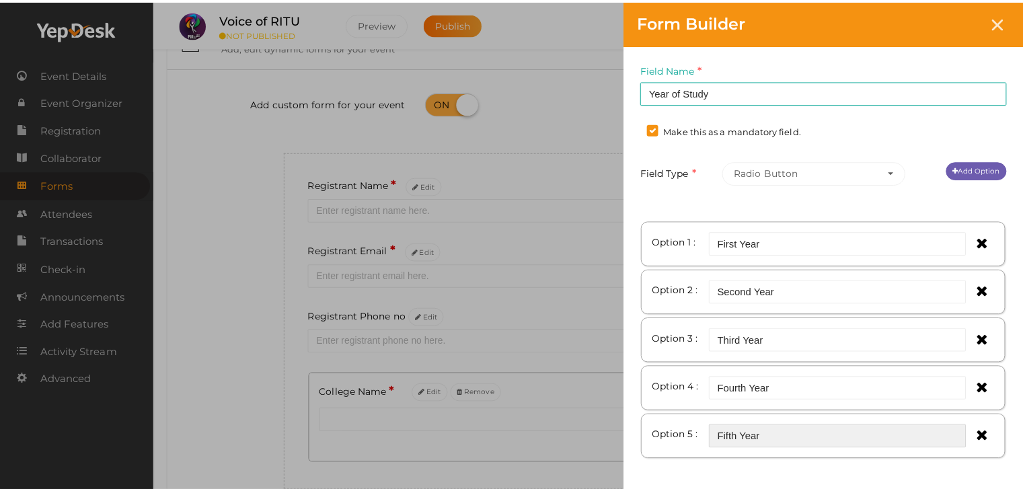
scroll to position [108, 0]
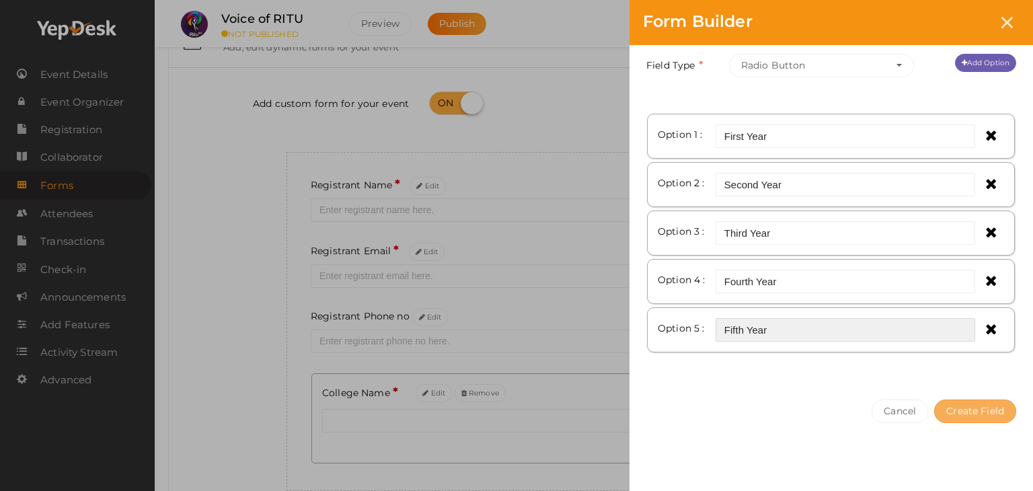
type input "Fifth Year"
click at [962, 402] on button "Create Field" at bounding box center [975, 412] width 82 height 24
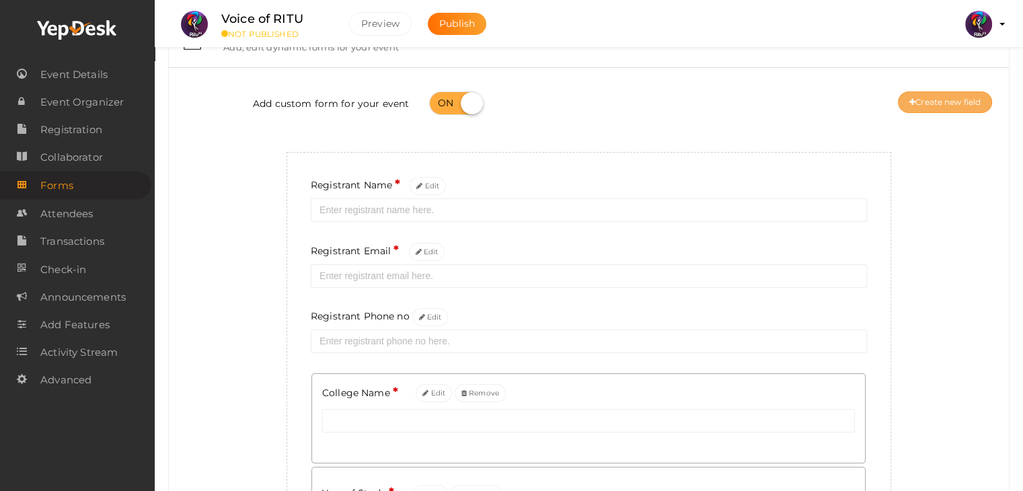
click at [949, 101] on button "Create new field" at bounding box center [945, 102] width 94 height 22
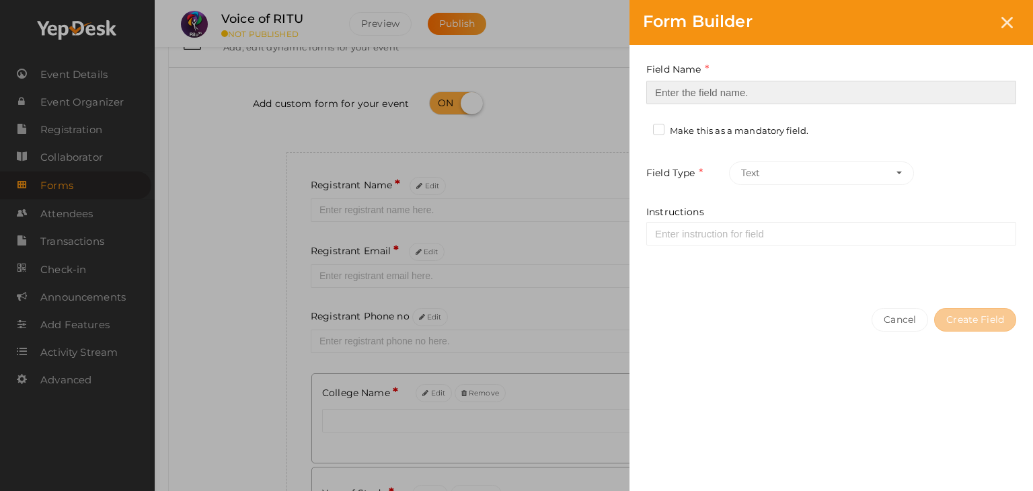
click at [803, 98] on input at bounding box center [831, 93] width 370 height 24
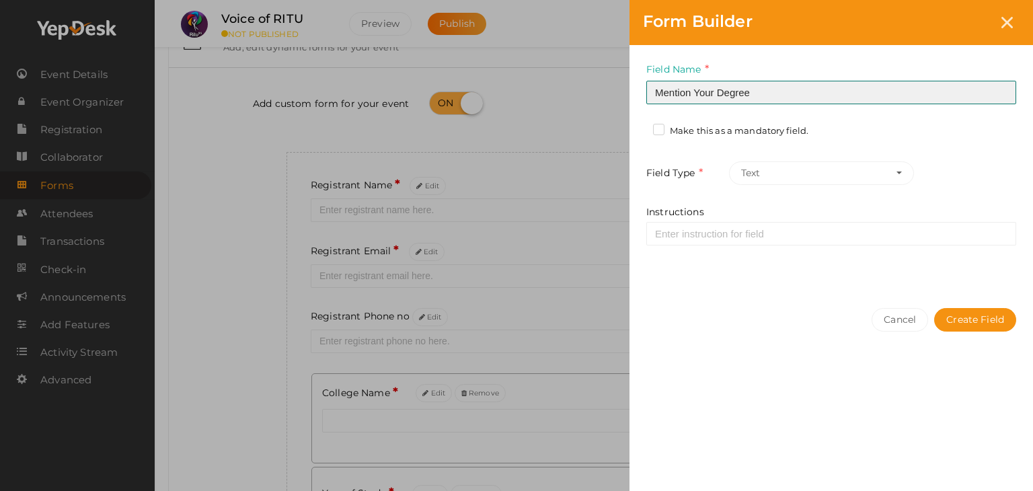
type input "Mention Your Degree"
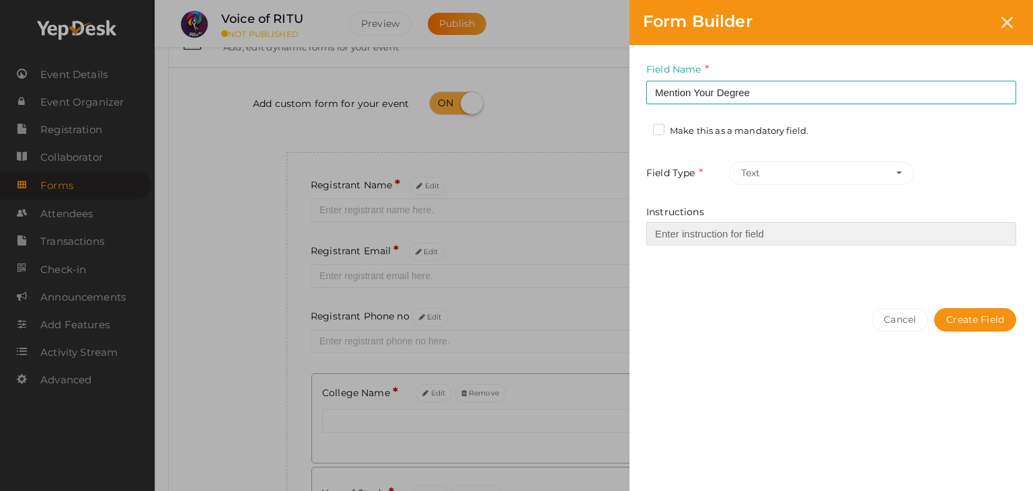
click at [770, 235] on input "Instructions" at bounding box center [831, 234] width 370 height 24
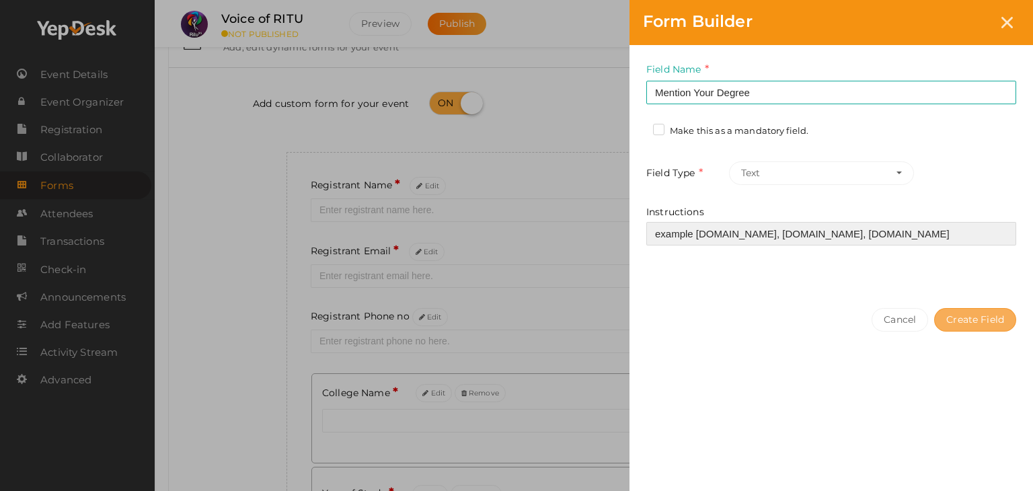
type input "example B.Tech, B.Com, B.CA"
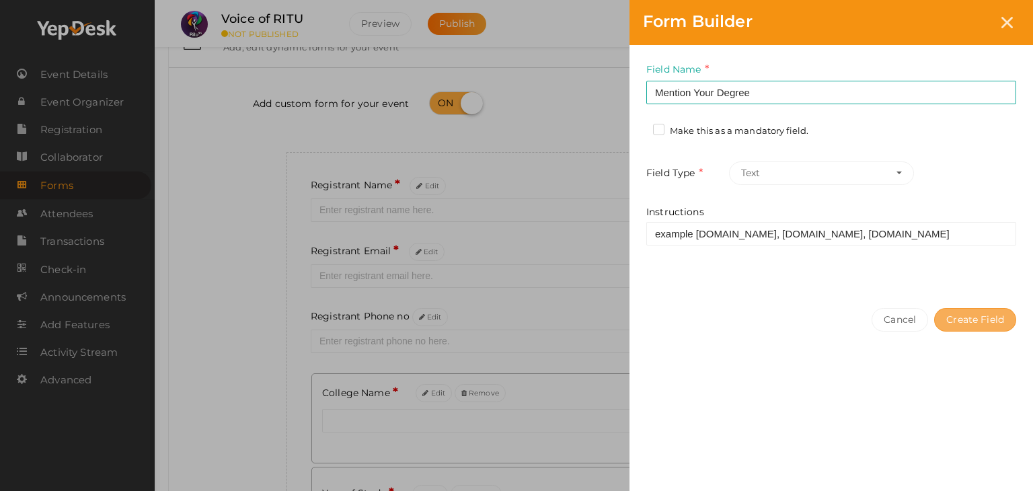
click at [978, 318] on button "Create Field" at bounding box center [975, 320] width 82 height 24
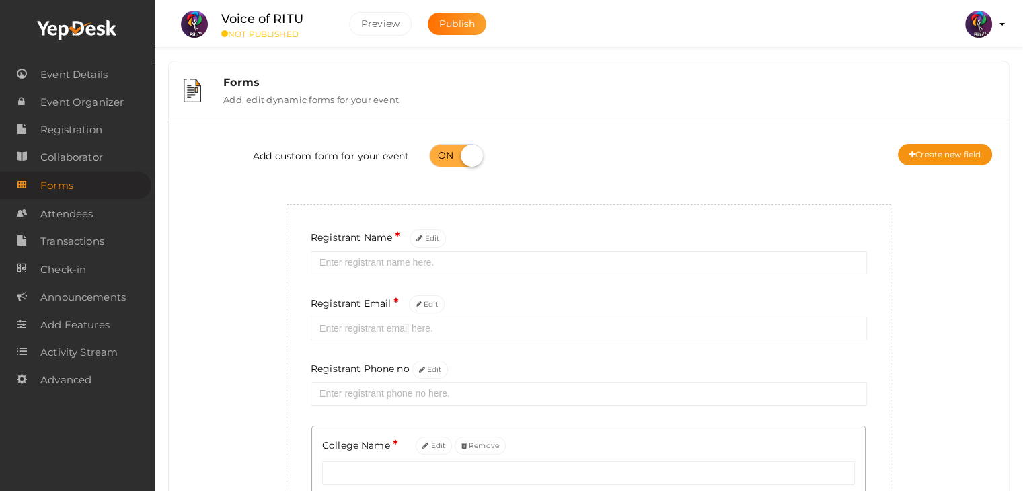
scroll to position [0, 0]
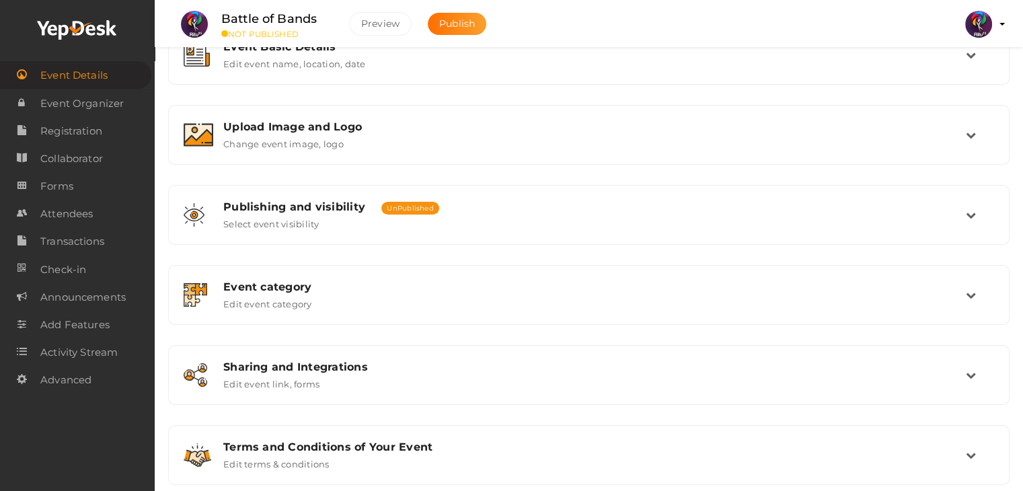
scroll to position [203, 0]
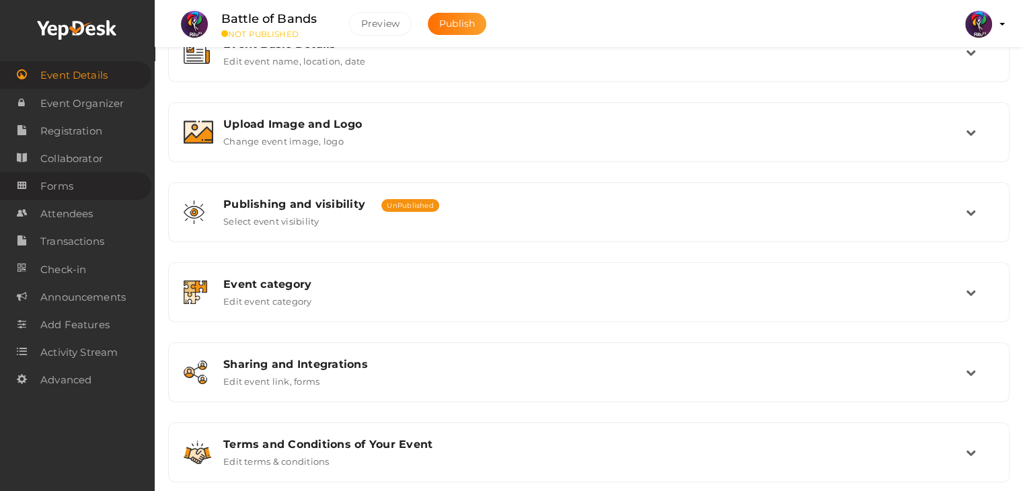
click at [81, 187] on link "Forms" at bounding box center [75, 186] width 151 height 28
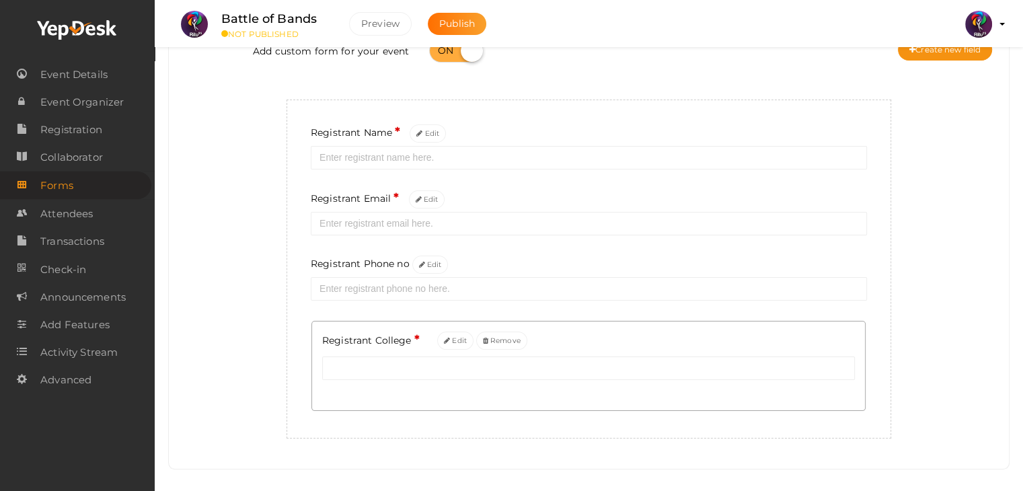
scroll to position [118, 0]
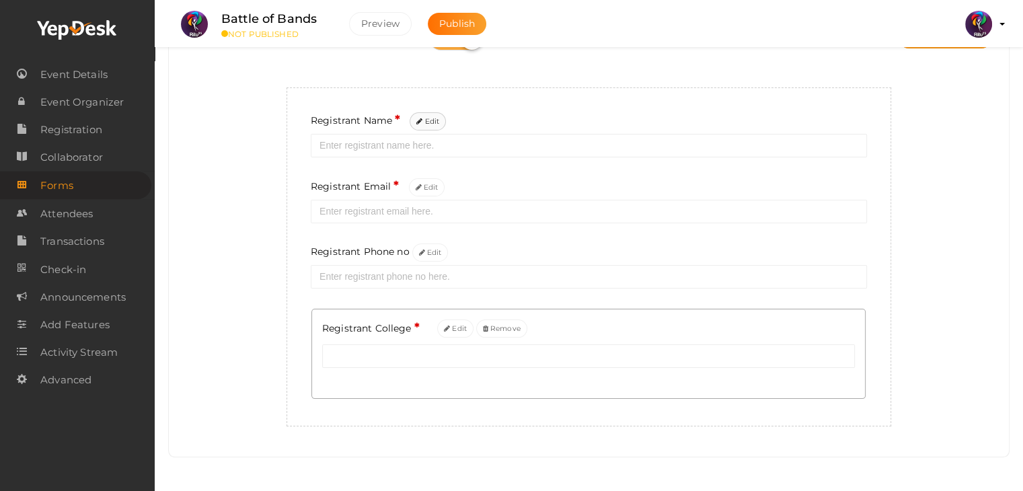
click at [433, 112] on button "Edit" at bounding box center [428, 121] width 36 height 18
click at [419, 122] on body "Discover Events How it works Powerful Registration / Ticketing Start selling yo…" at bounding box center [511, 128] width 1023 height 491
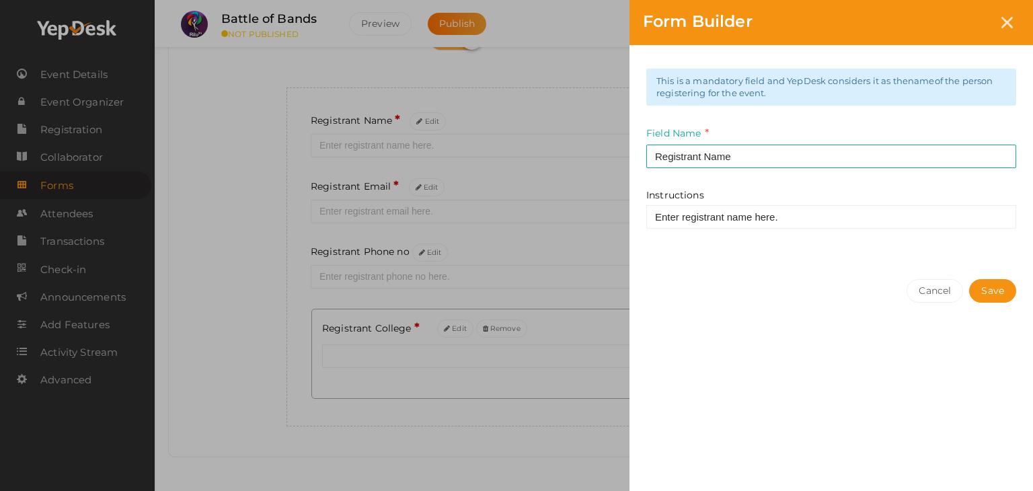
click at [745, 168] on div "This is a mandatory field and YepDesk considers it as the name of the person re…" at bounding box center [832, 155] width 404 height 221
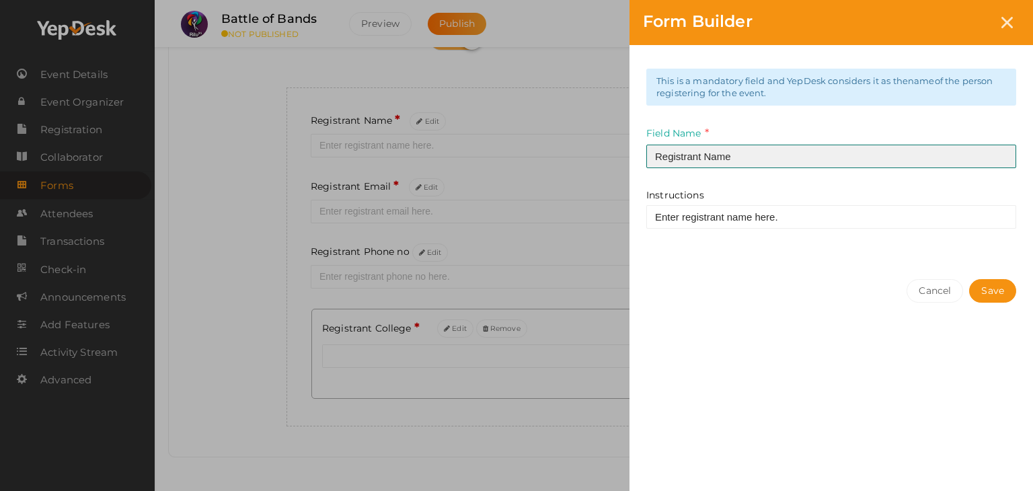
click at [751, 156] on input "Registrant Name" at bounding box center [831, 157] width 370 height 24
type input "Team lead Name"
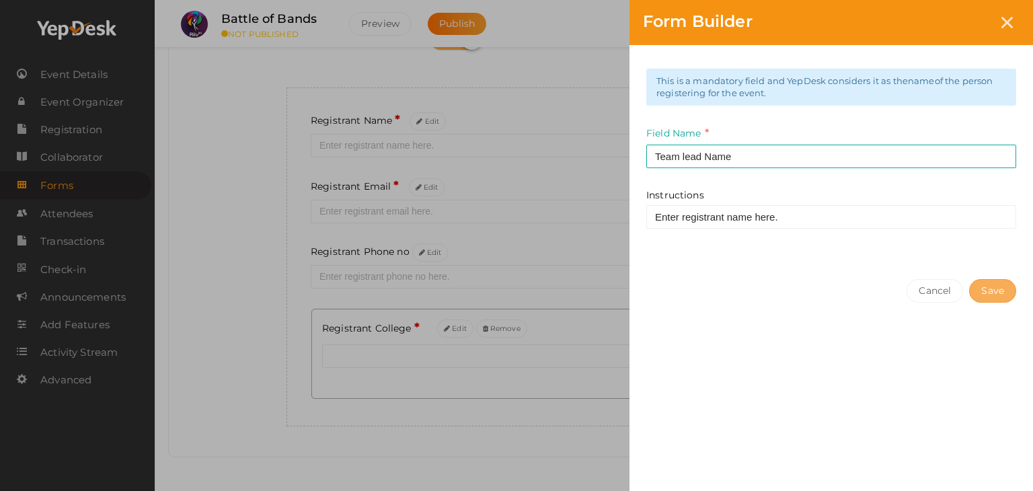
drag, startPoint x: 996, startPoint y: 278, endPoint x: 992, endPoint y: 291, distance: 14.0
click at [992, 291] on div "Cancel Save" at bounding box center [832, 318] width 404 height 104
click at [992, 291] on button "Save" at bounding box center [992, 291] width 47 height 24
click at [361, 181] on div "Form Builder This is a mandatory field and YepDesk considers it as the name of …" at bounding box center [516, 245] width 1033 height 491
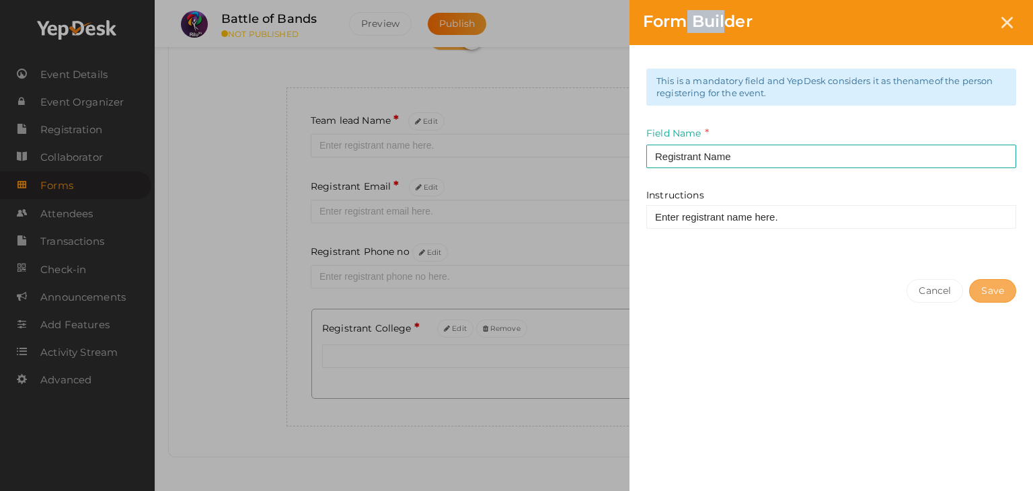
click at [979, 283] on button "Save" at bounding box center [992, 291] width 47 height 24
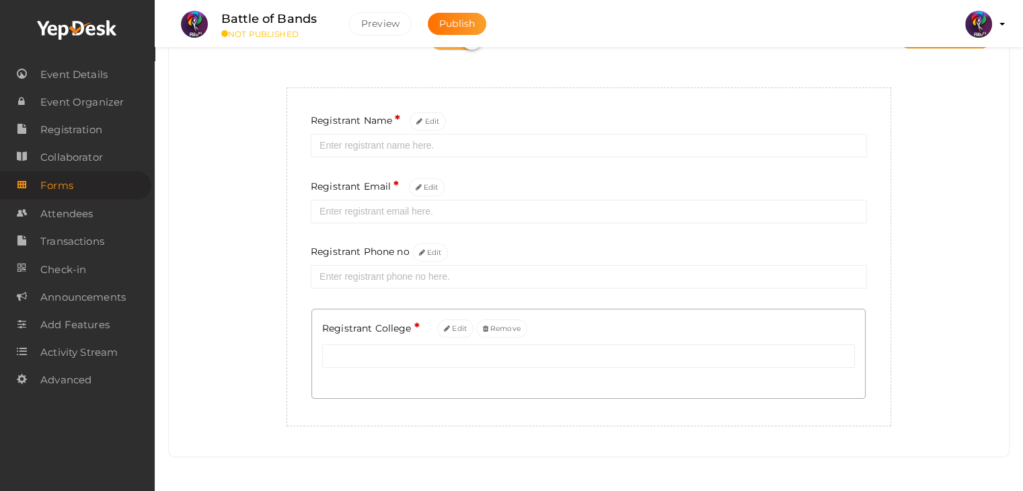
scroll to position [0, 0]
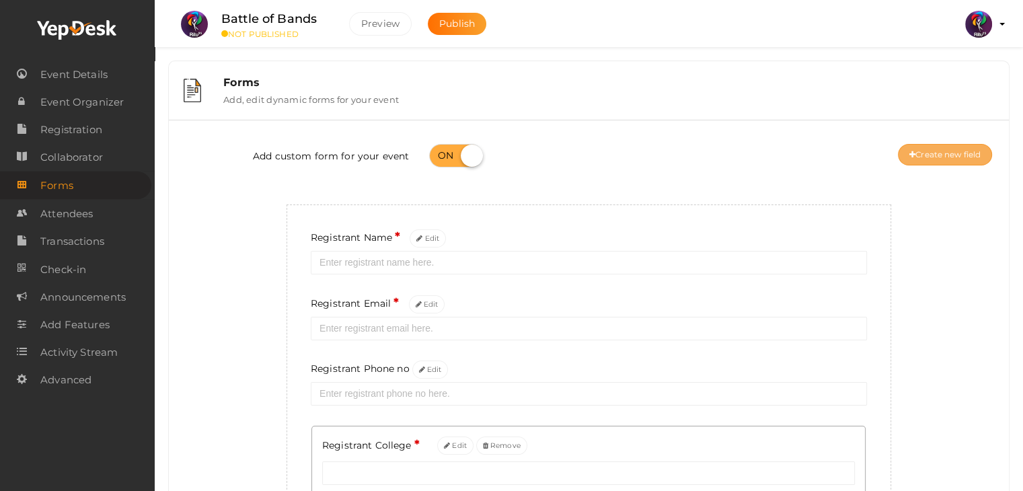
drag, startPoint x: 926, startPoint y: 152, endPoint x: 939, endPoint y: 160, distance: 15.7
click at [939, 160] on button "Create new field" at bounding box center [945, 155] width 94 height 22
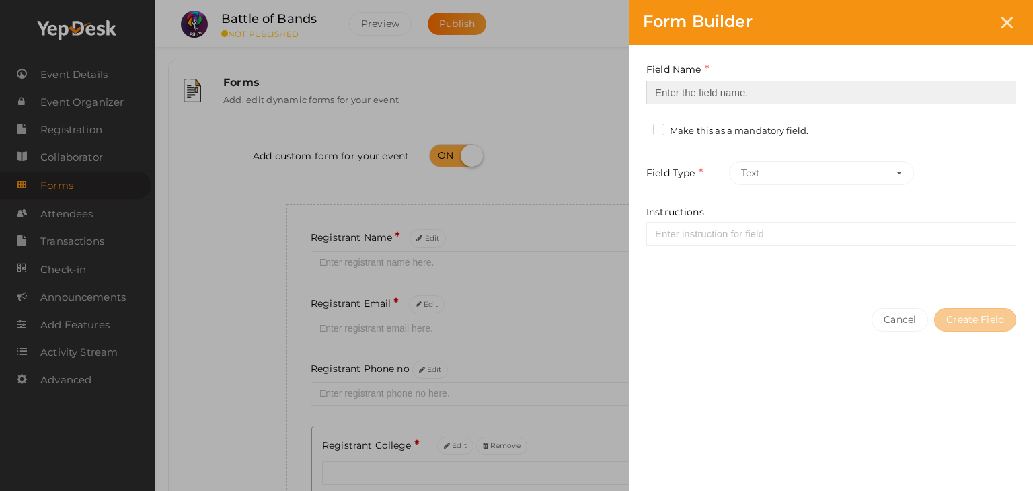
click at [871, 102] on input at bounding box center [831, 93] width 370 height 24
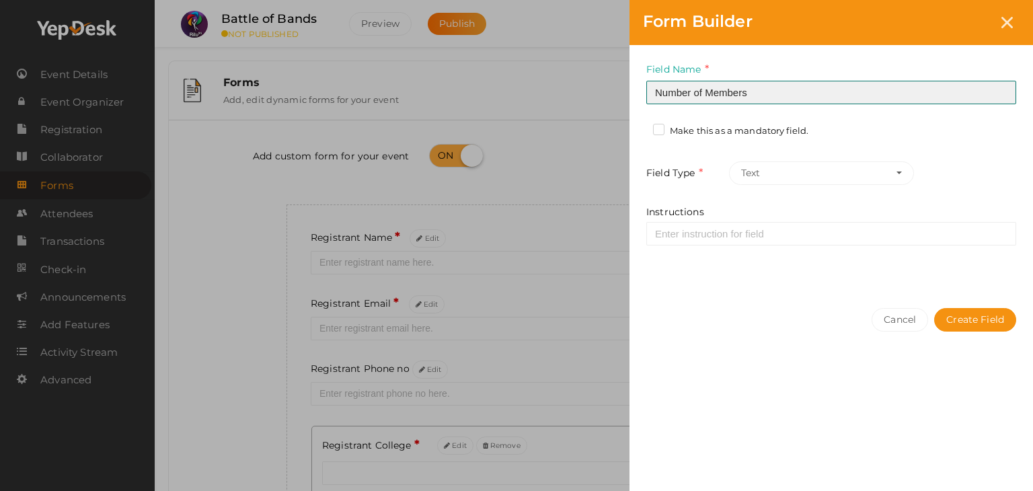
type input "Number of Members"
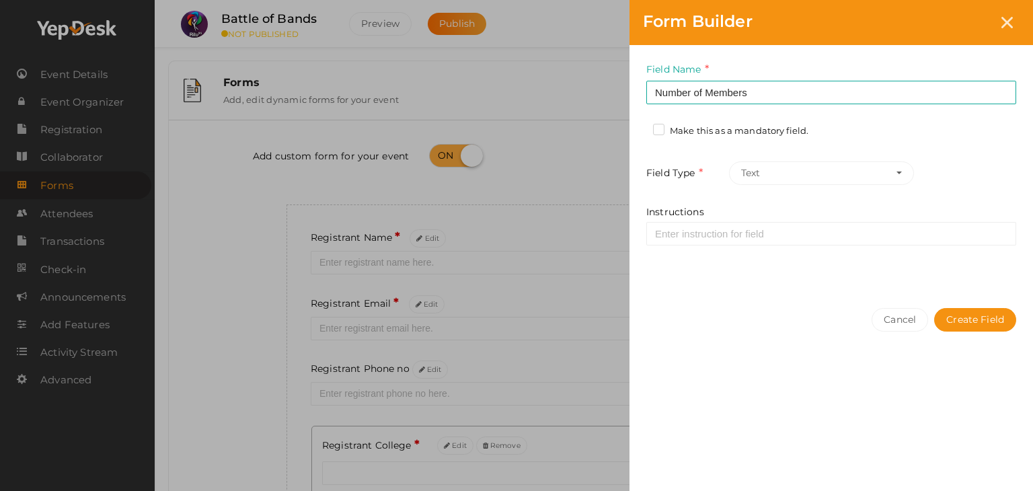
click at [778, 126] on label "Make this as a mandatory field." at bounding box center [730, 130] width 155 height 13
click at [640, 127] on input "Make this as a mandatory field." at bounding box center [640, 127] width 0 height 0
click at [797, 164] on button "Text" at bounding box center [821, 173] width 185 height 24
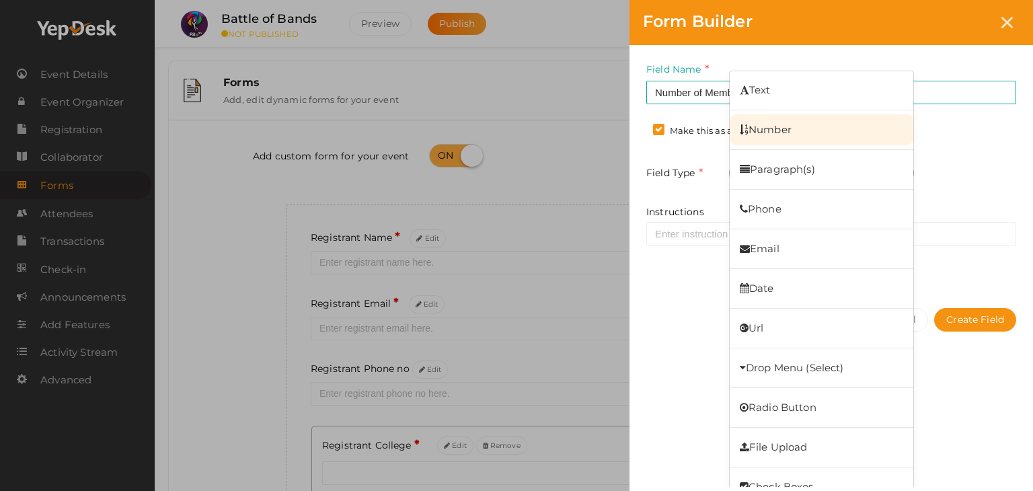
click at [801, 121] on link "Number" at bounding box center [822, 129] width 184 height 31
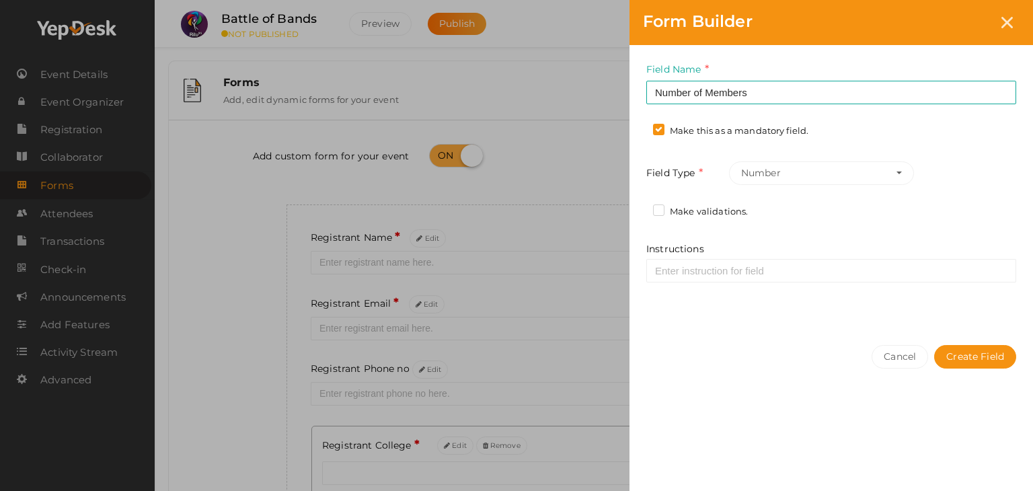
click at [723, 213] on label "Make validations." at bounding box center [700, 211] width 95 height 13
click at [640, 208] on input "Make validations." at bounding box center [640, 208] width 0 height 0
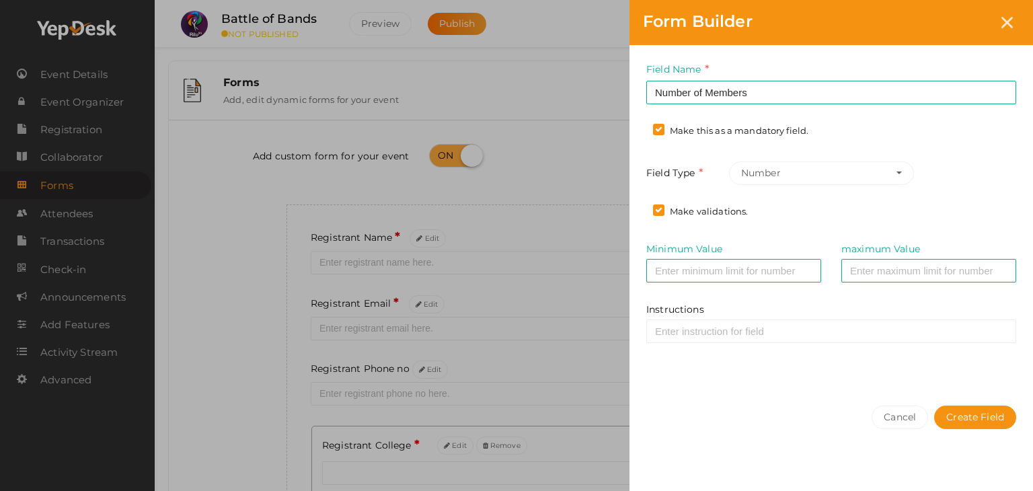
click at [723, 213] on label "Make validations." at bounding box center [700, 211] width 95 height 13
click at [640, 208] on input "Make validations." at bounding box center [640, 208] width 0 height 0
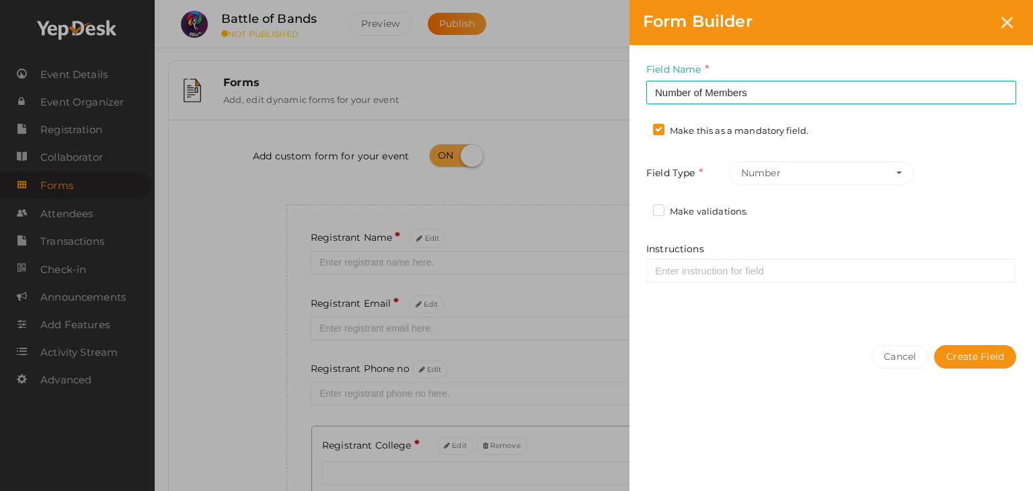
click at [723, 213] on label "Make validations." at bounding box center [700, 211] width 95 height 13
click at [640, 208] on input "Make validations." at bounding box center [640, 208] width 0 height 0
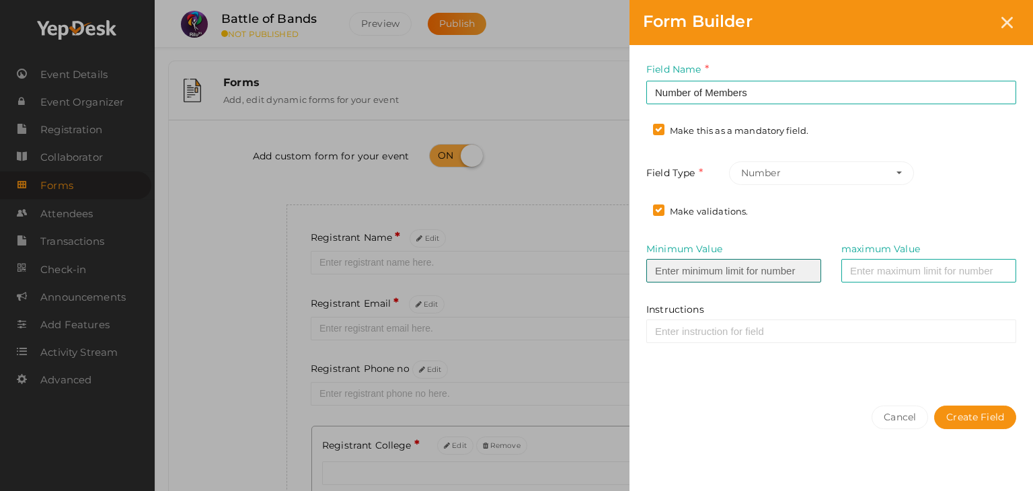
click at [737, 280] on input "Minimum Value" at bounding box center [733, 271] width 175 height 24
type input "4"
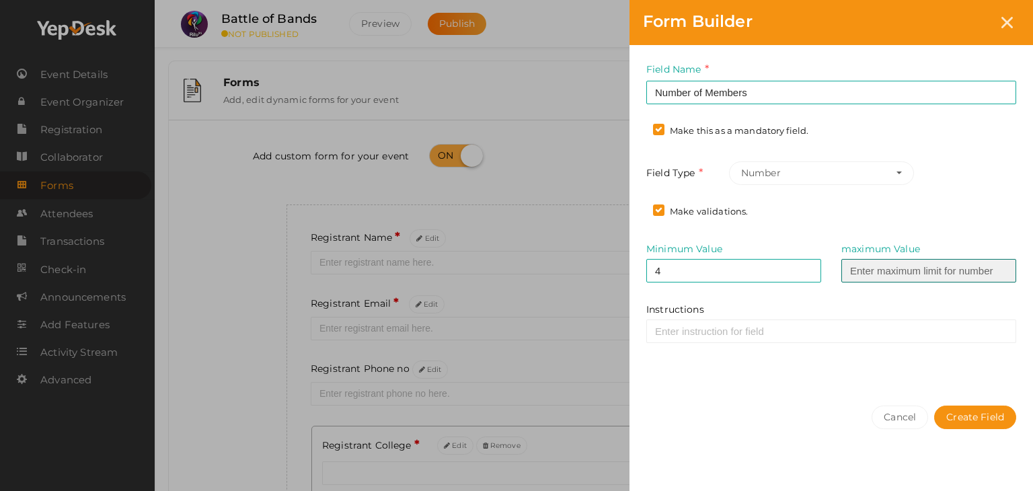
click at [879, 275] on input "maximum Value" at bounding box center [929, 271] width 175 height 24
type input "10"
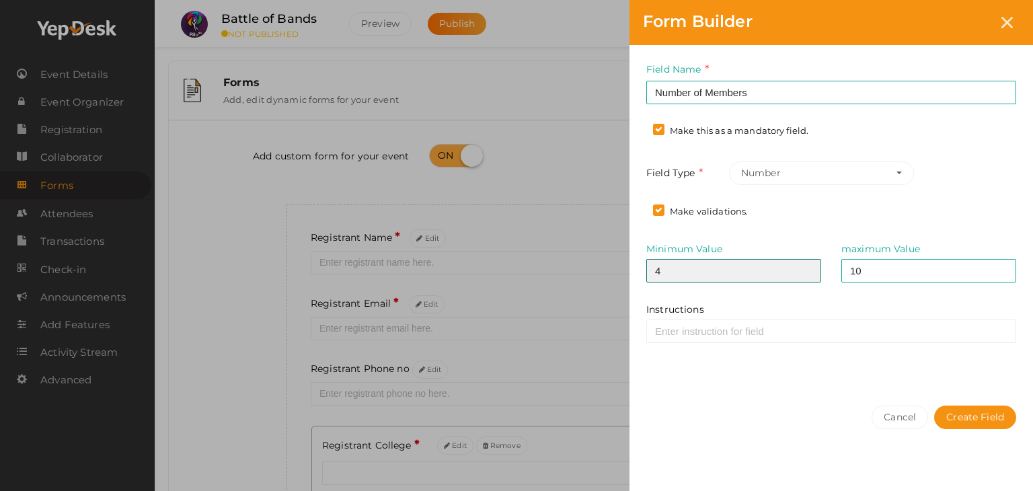
click at [780, 272] on input "4" at bounding box center [733, 271] width 175 height 24
type input "3"
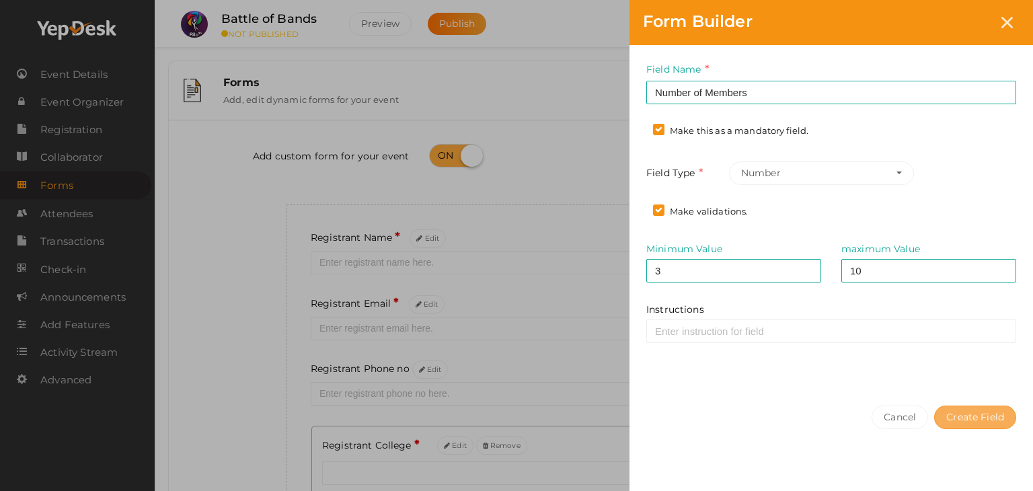
click at [967, 415] on button "Create Field" at bounding box center [975, 418] width 82 height 24
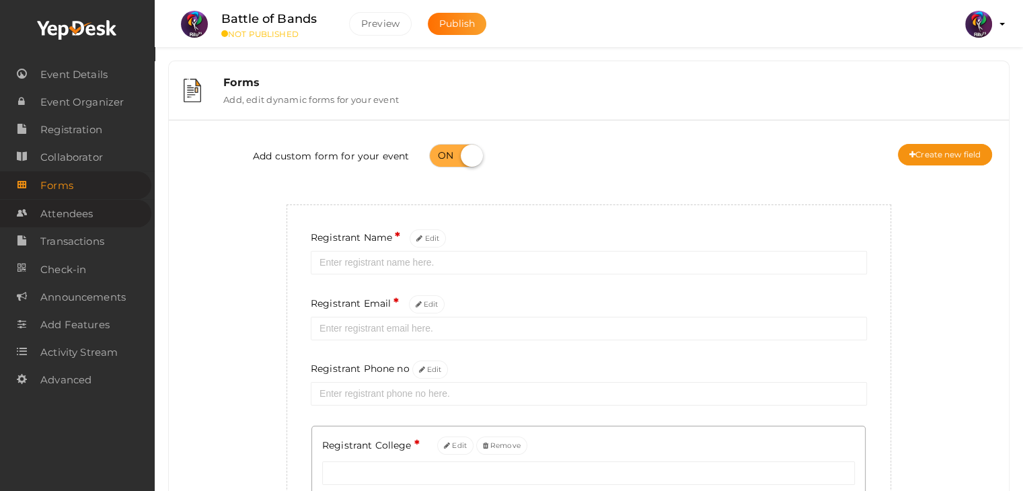
click at [76, 211] on span "Attendees" at bounding box center [66, 213] width 52 height 27
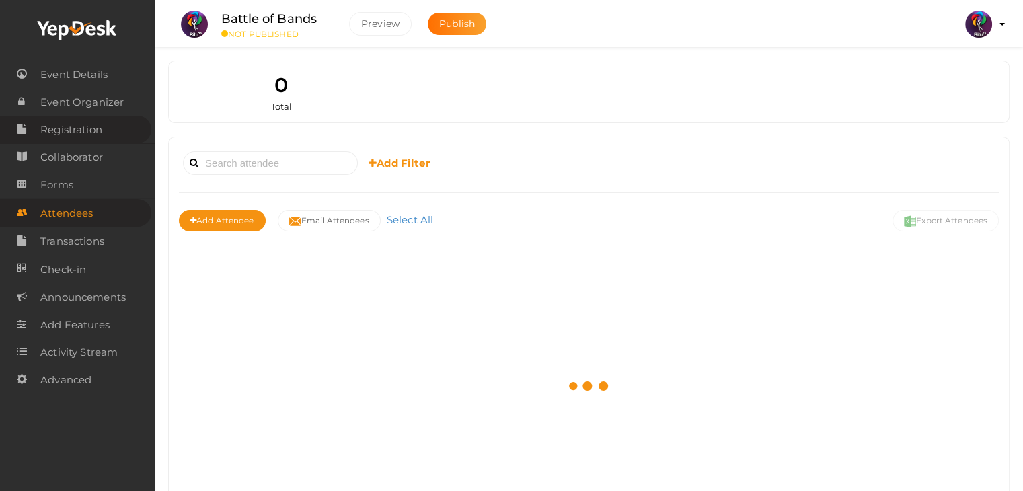
click at [95, 137] on span "Registration" at bounding box center [71, 129] width 62 height 27
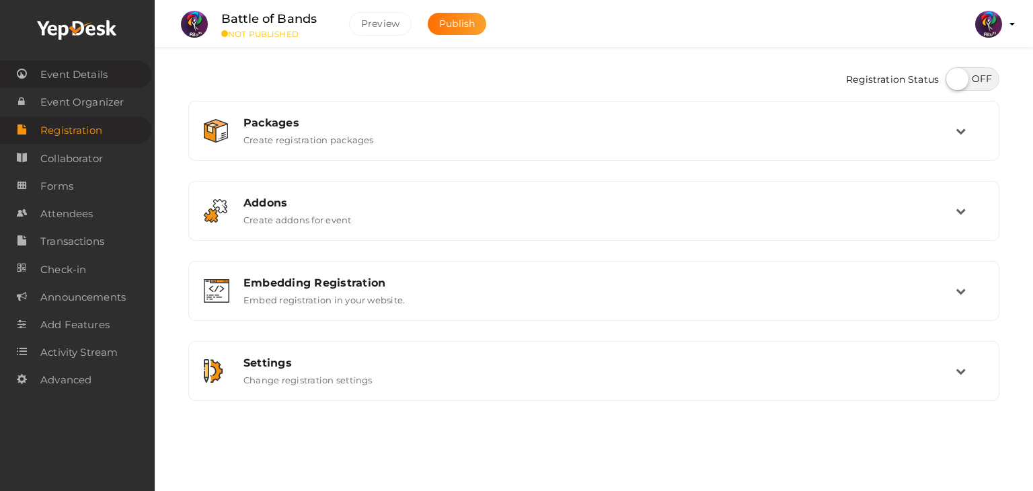
click at [77, 61] on link "Event Details" at bounding box center [75, 75] width 151 height 28
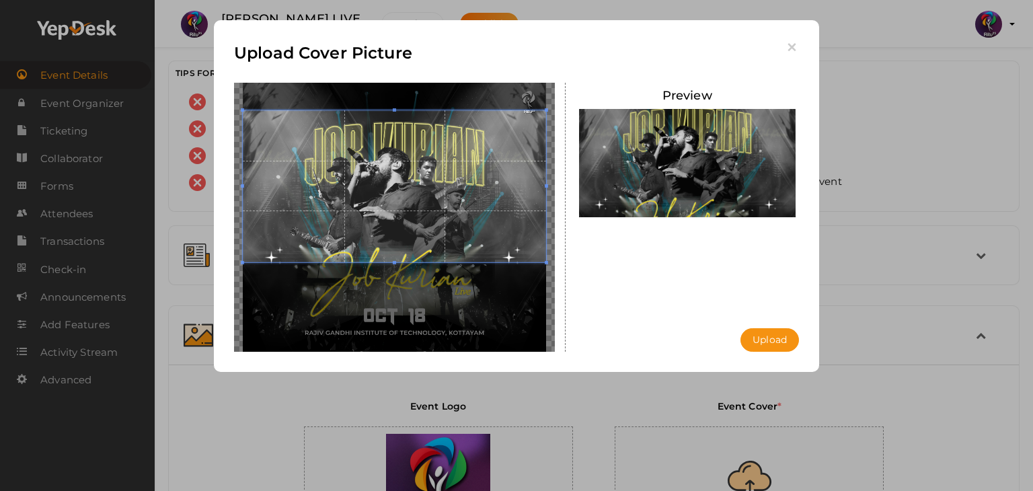
click at [430, 137] on span at bounding box center [394, 185] width 303 height 151
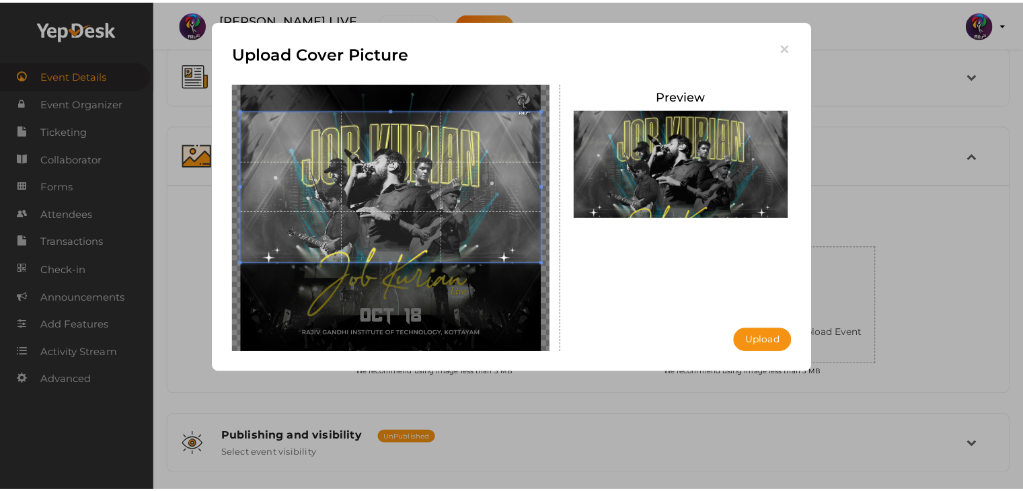
scroll to position [180, 0]
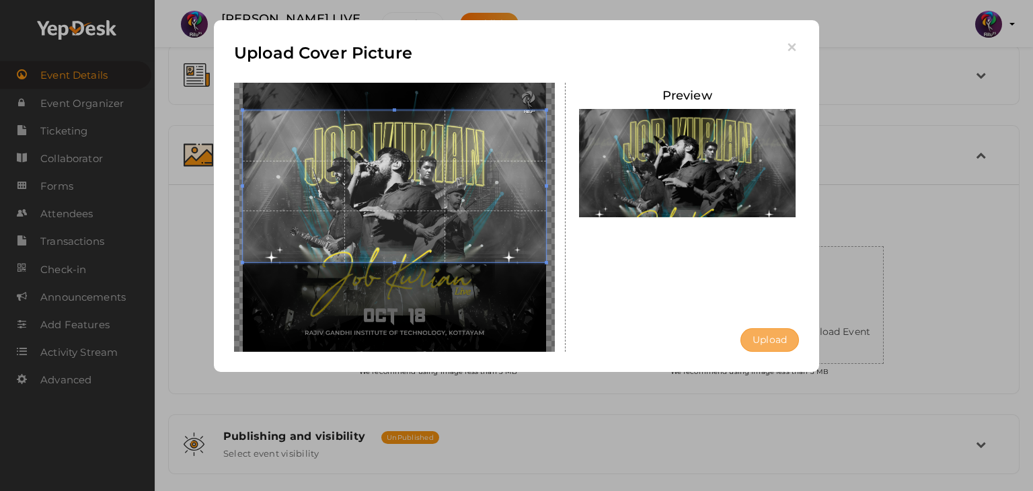
click at [766, 340] on button "Upload" at bounding box center [770, 340] width 59 height 24
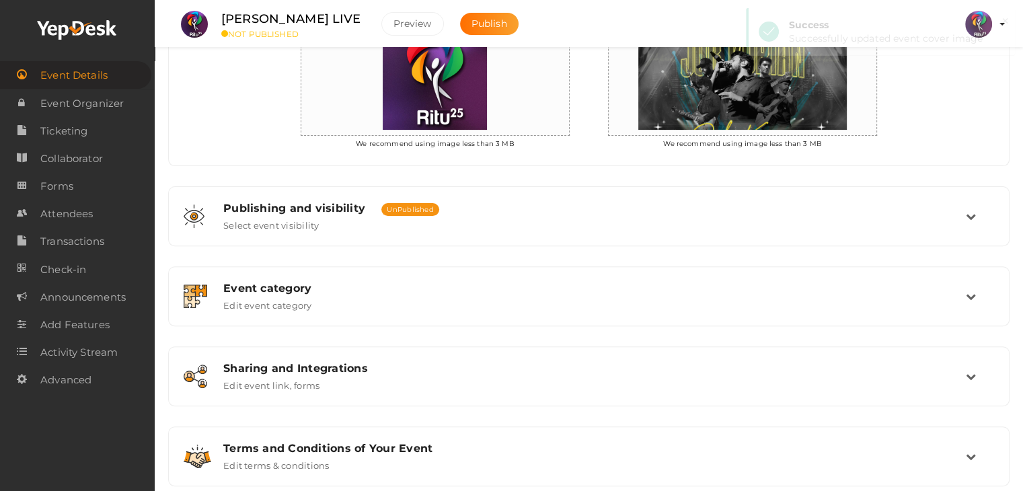
scroll to position [409, 0]
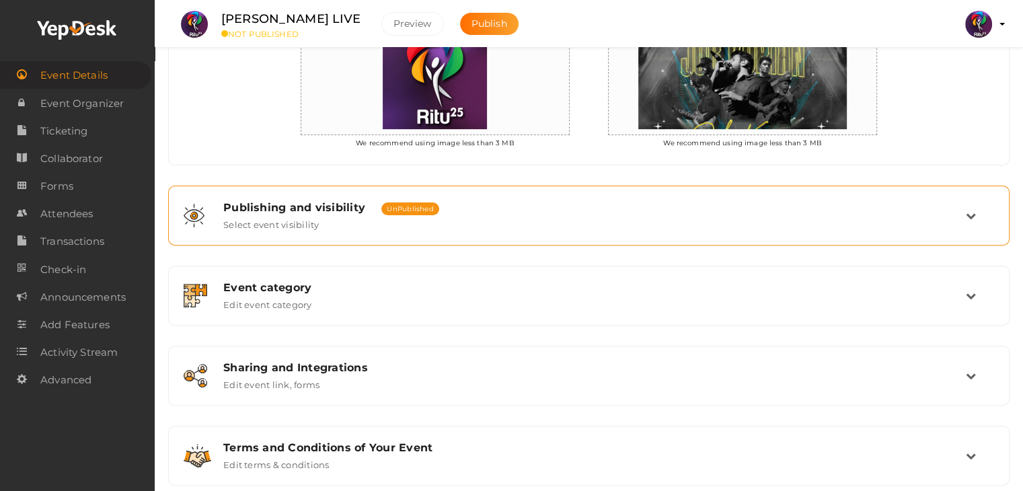
click at [877, 214] on div "Publishing and visibility Published UnPublished Select event visibility" at bounding box center [589, 215] width 753 height 29
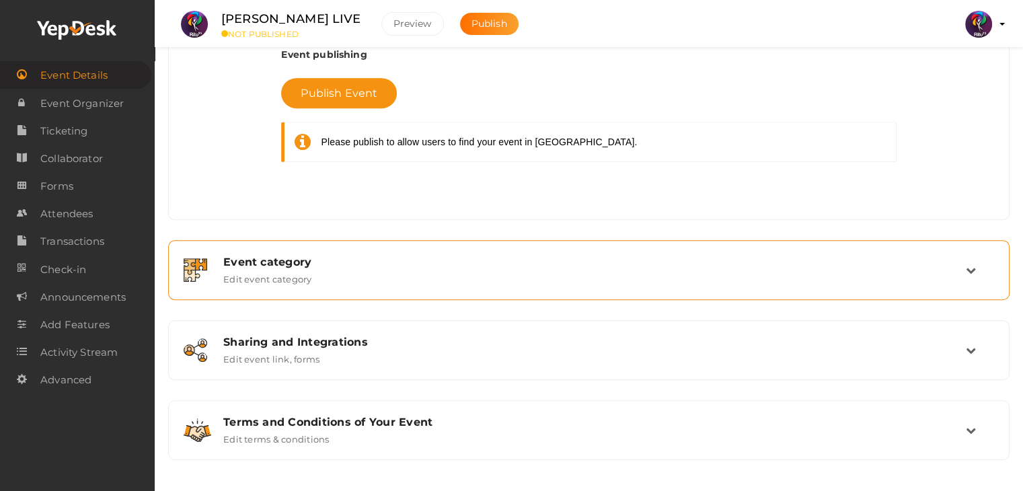
scroll to position [614, 0]
click at [907, 287] on div "Event category Edit event category" at bounding box center [589, 270] width 827 height 45
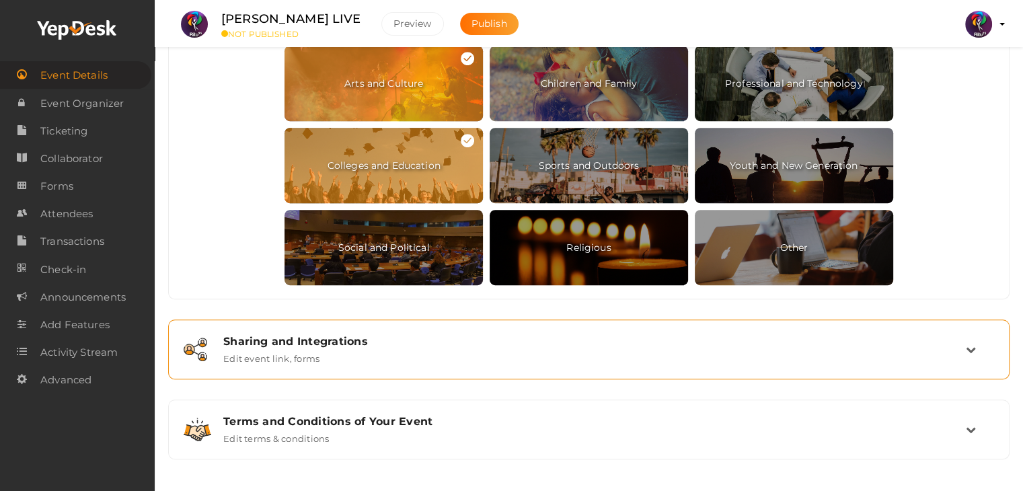
click at [845, 338] on div "Sharing and Integrations" at bounding box center [594, 341] width 743 height 13
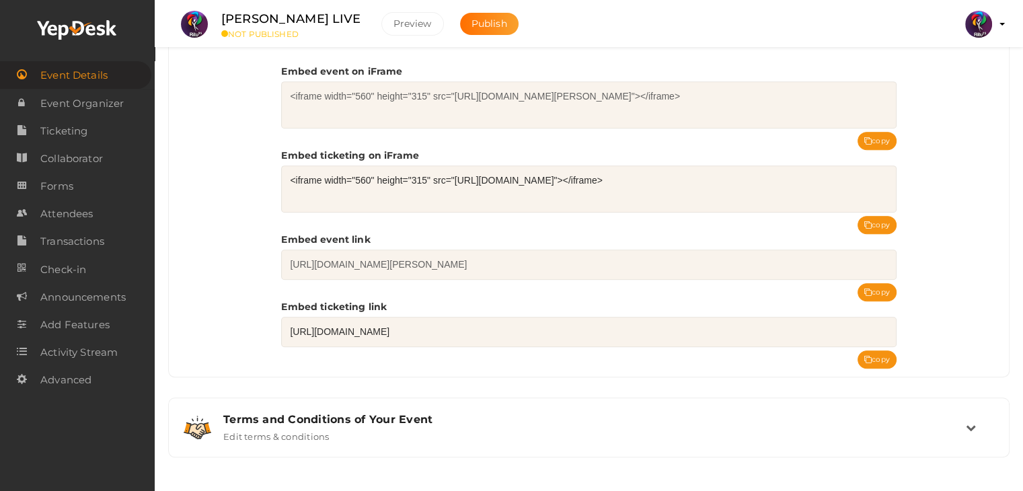
scroll to position [609, 0]
click at [77, 130] on span "Ticketing" at bounding box center [63, 131] width 47 height 27
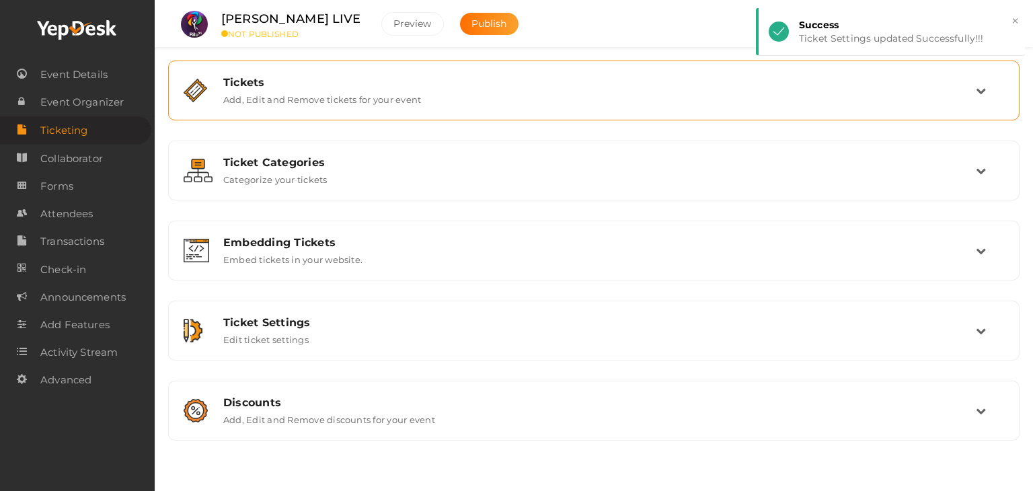
click at [390, 98] on label "Add, Edit and Remove tickets for your event" at bounding box center [322, 97] width 198 height 16
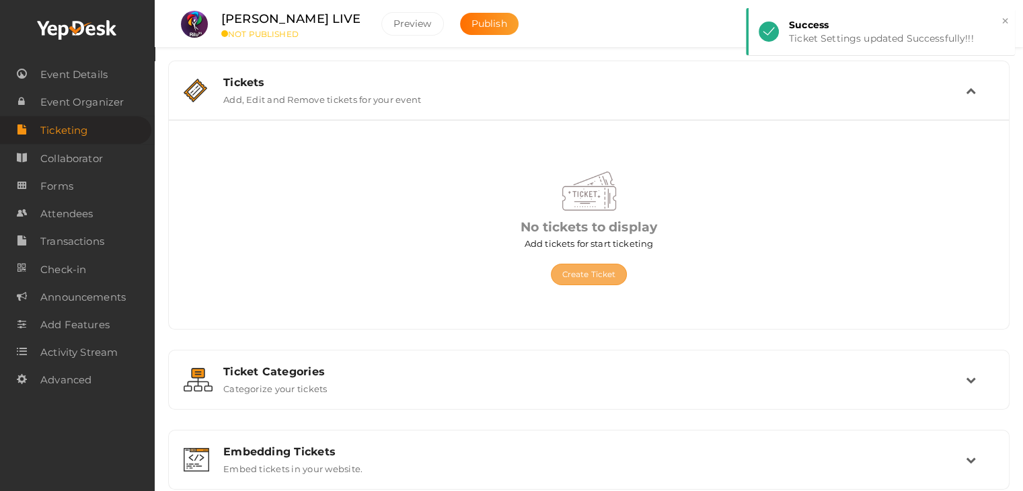
click at [579, 265] on button "Create Ticket" at bounding box center [589, 275] width 77 height 22
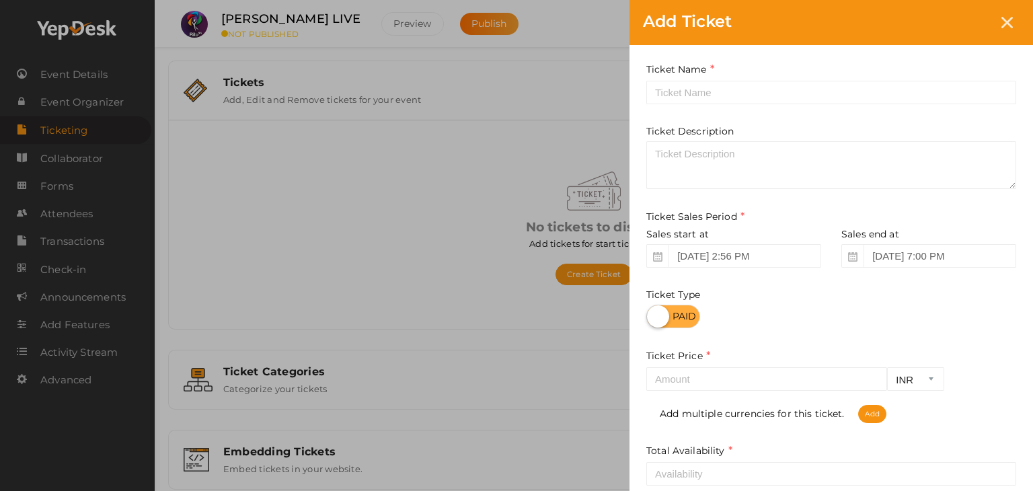
click at [459, 240] on div "Add Ticket Ticket Name Required. Ticket Name already used. Ticket Description T…" at bounding box center [516, 245] width 1033 height 491
click at [1013, 28] on div at bounding box center [1007, 22] width 25 height 25
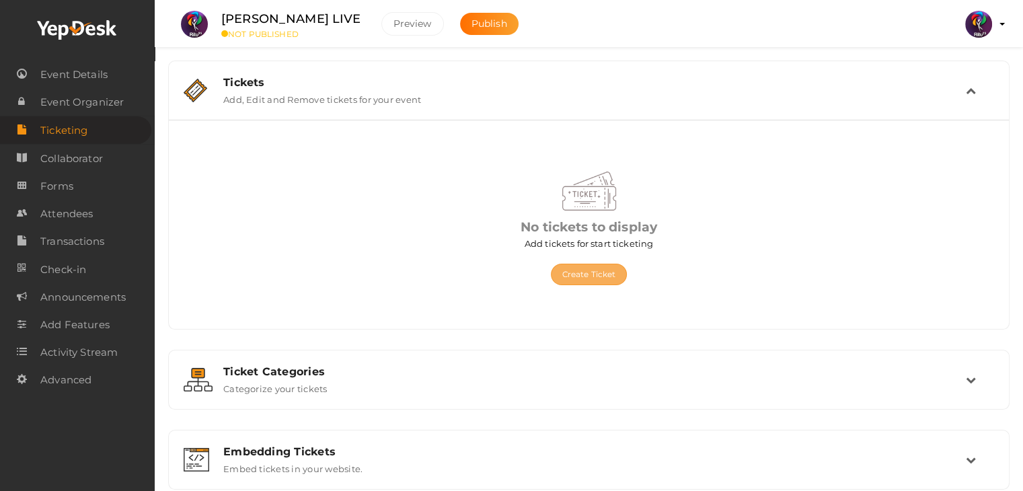
click at [588, 272] on button "Create Ticket" at bounding box center [589, 275] width 77 height 22
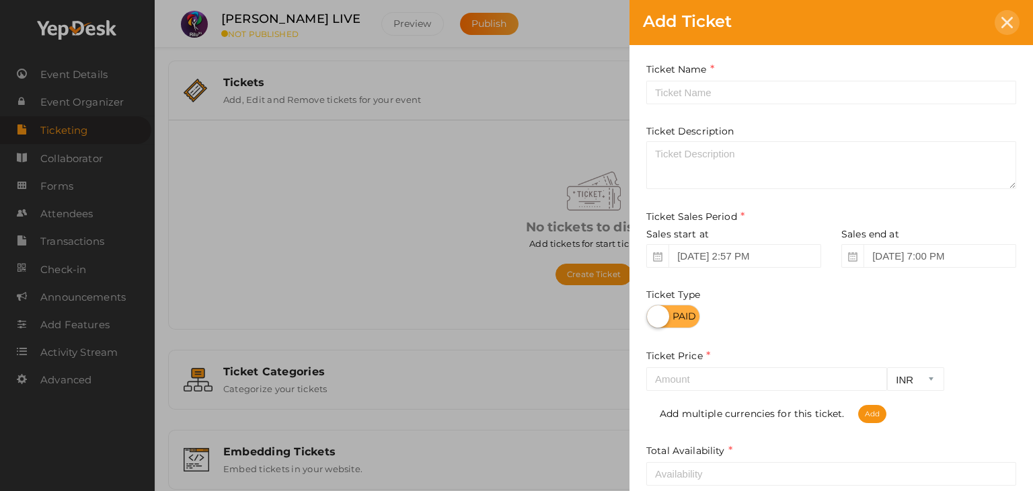
click at [1002, 22] on icon at bounding box center [1007, 22] width 11 height 11
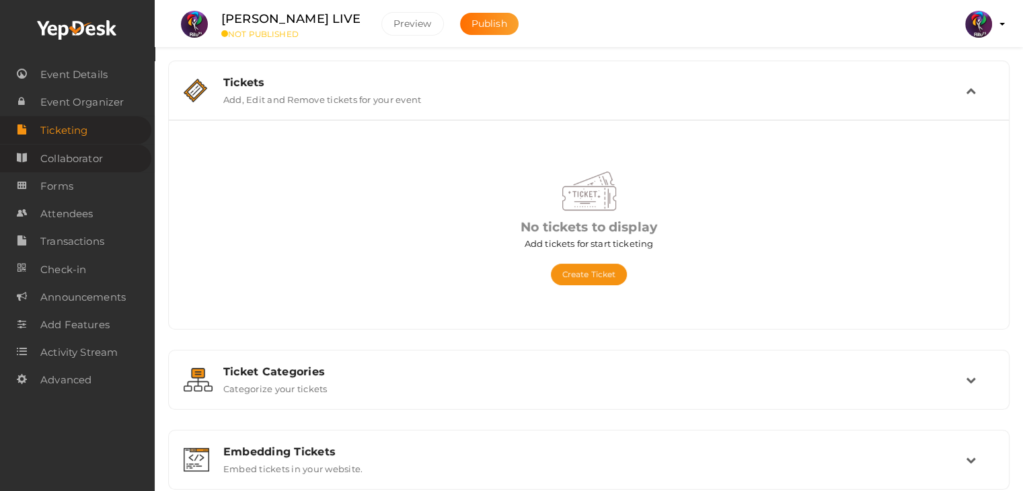
click at [91, 158] on span "Collaborator" at bounding box center [71, 158] width 63 height 27
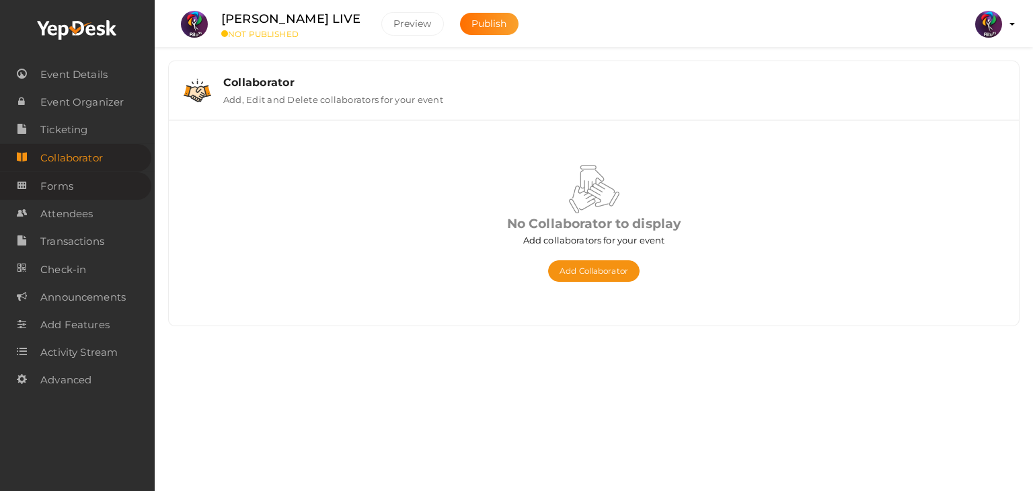
click at [86, 194] on link "Forms" at bounding box center [75, 186] width 151 height 28
